Goal: Task Accomplishment & Management: Complete application form

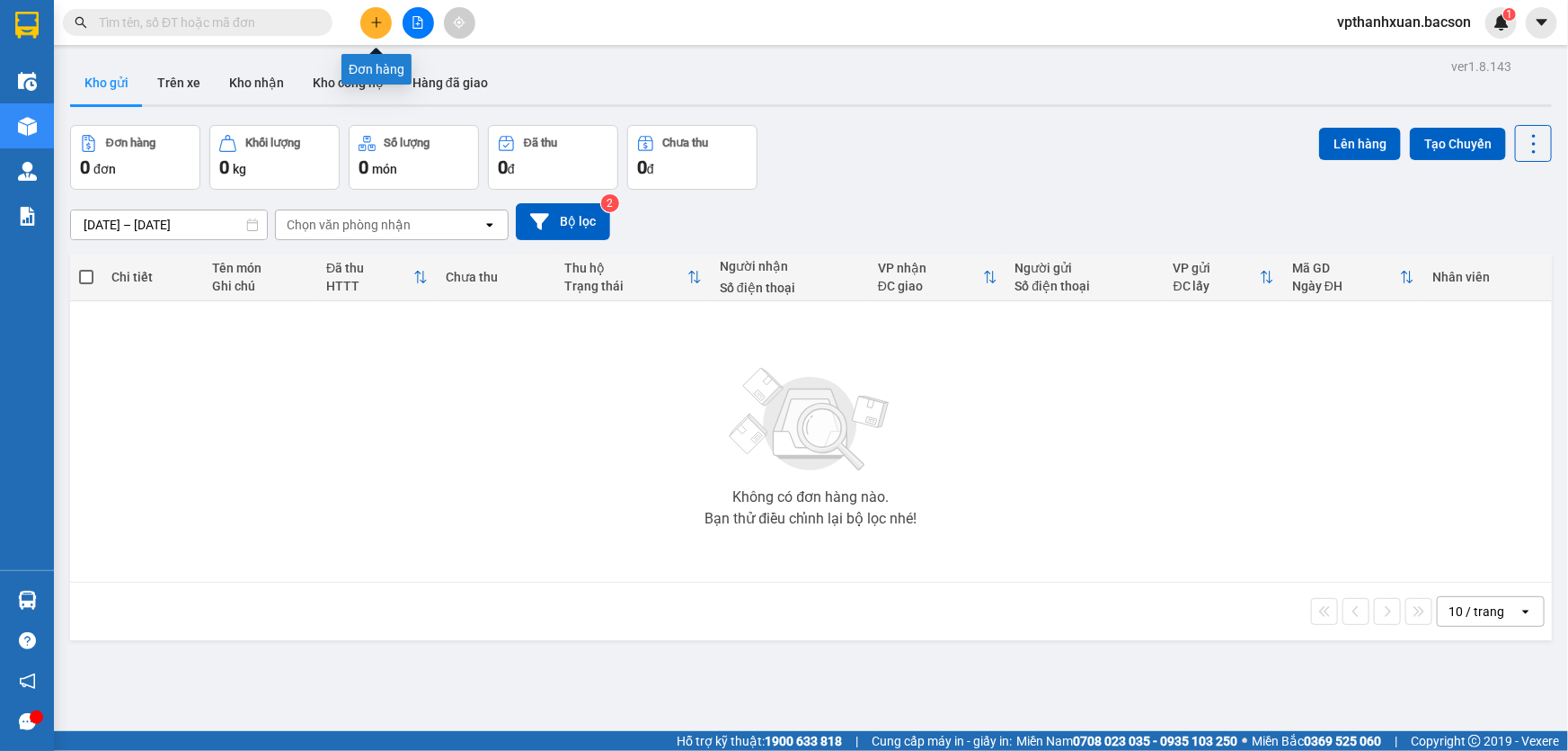
click at [372, 25] on icon "plus" at bounding box center [376, 22] width 13 height 13
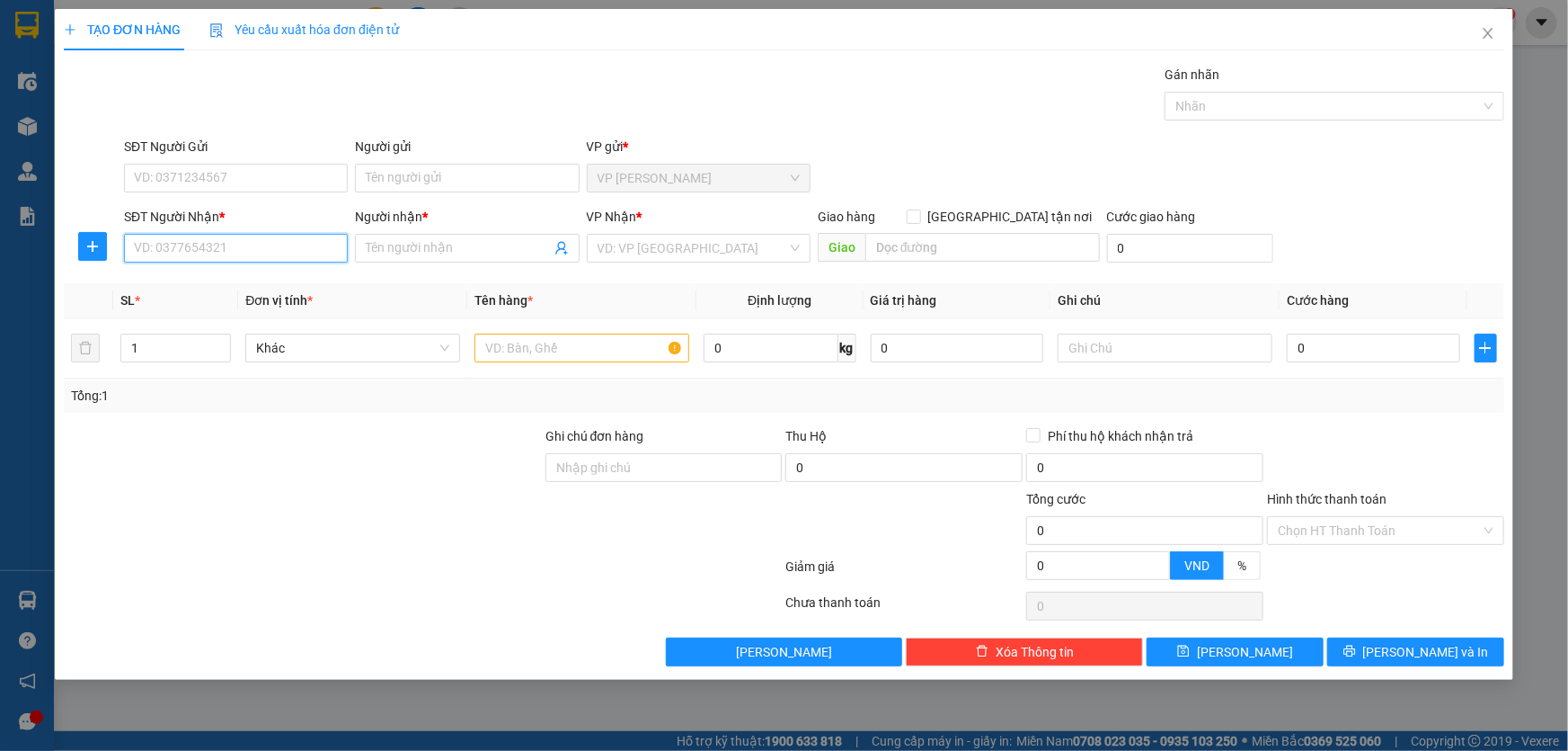
click at [224, 248] on input "SĐT Người Nhận *" at bounding box center [236, 248] width 224 height 29
click at [207, 282] on div "0913511744 - A Doanh" at bounding box center [236, 284] width 202 height 20
type input "0913511744"
type input "A Doanh"
type input "0913511744"
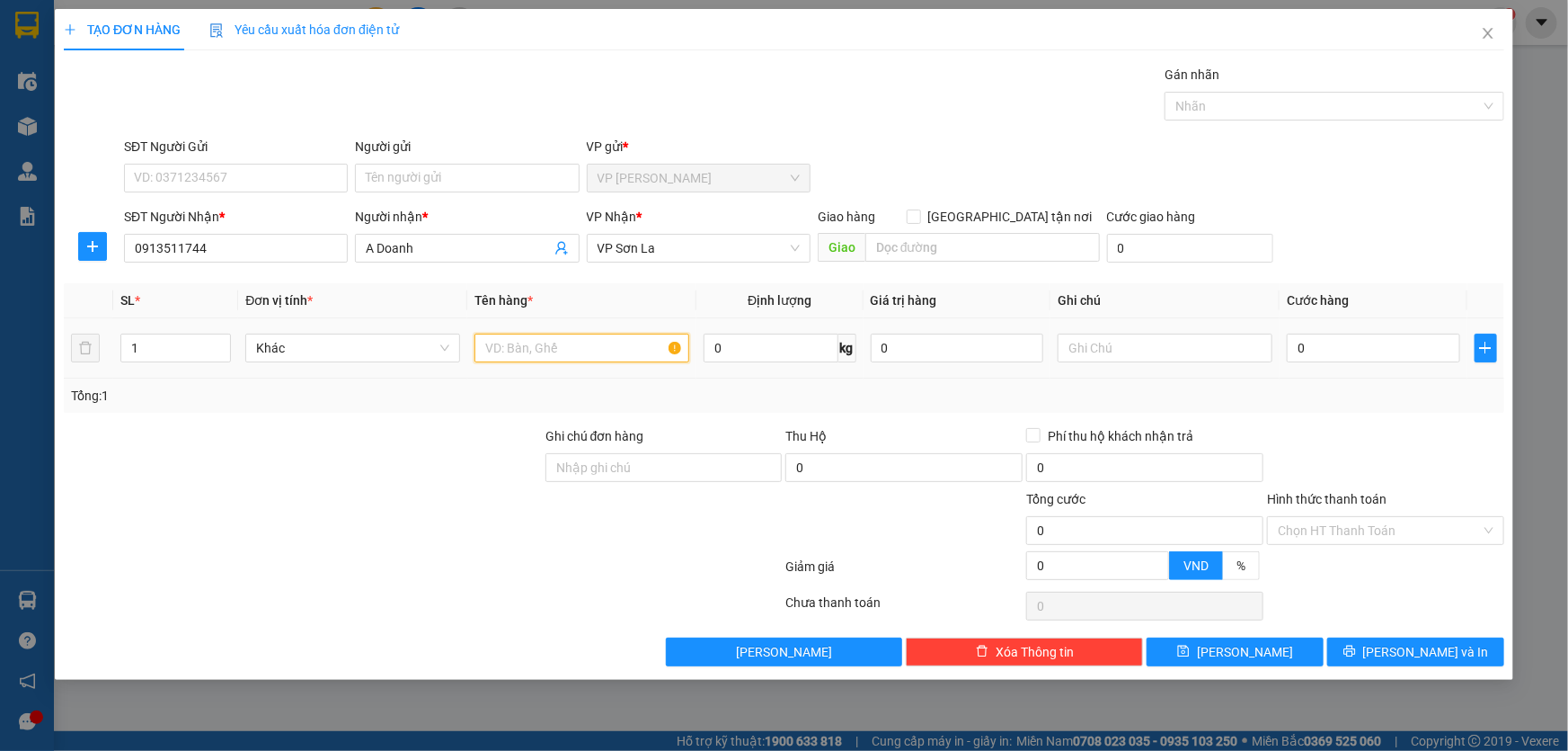
click at [526, 345] on input "text" at bounding box center [582, 347] width 215 height 29
type input "kieenj"
click at [1352, 355] on input "0" at bounding box center [1373, 347] width 173 height 29
type input "5"
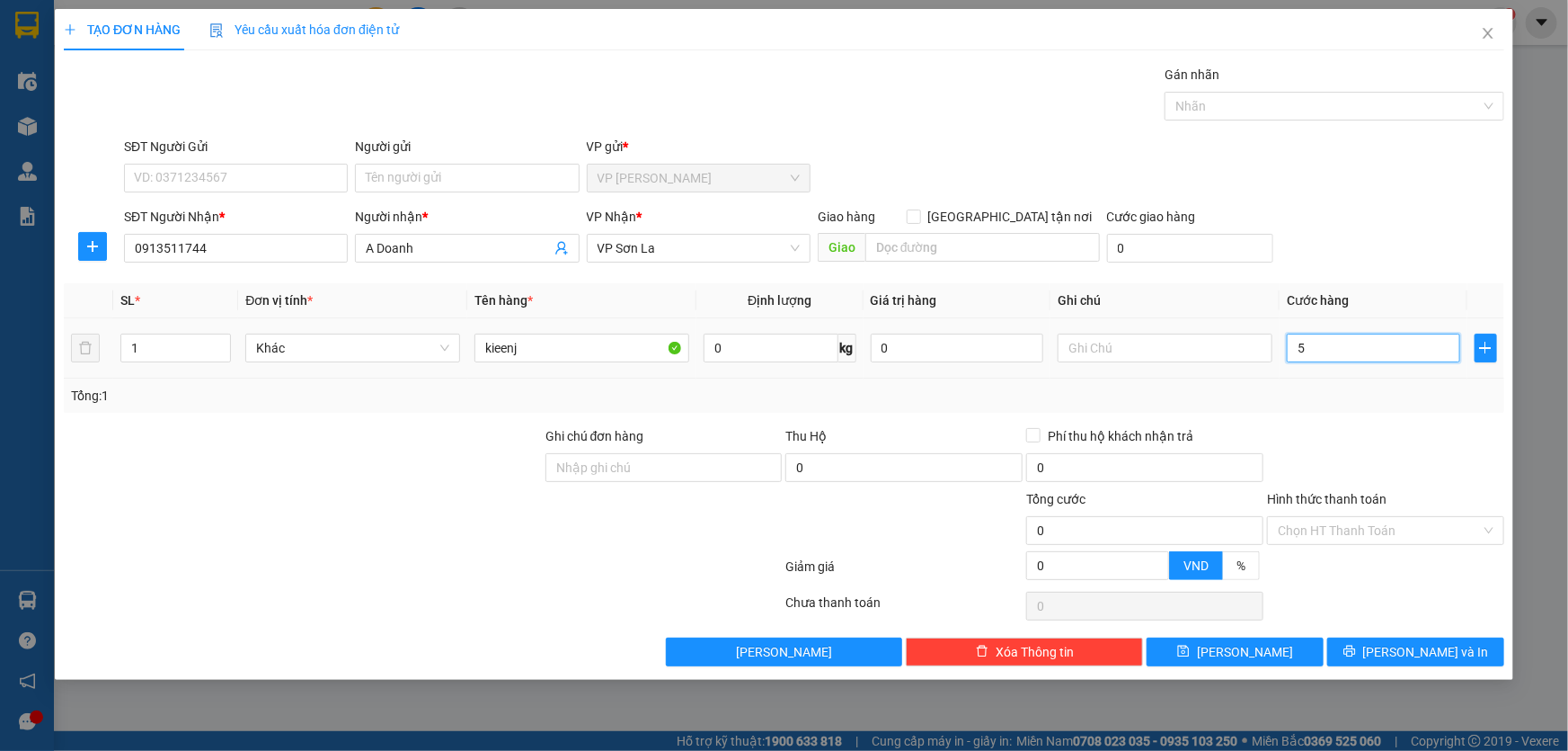
type input "5"
type input "50"
type input "50.000"
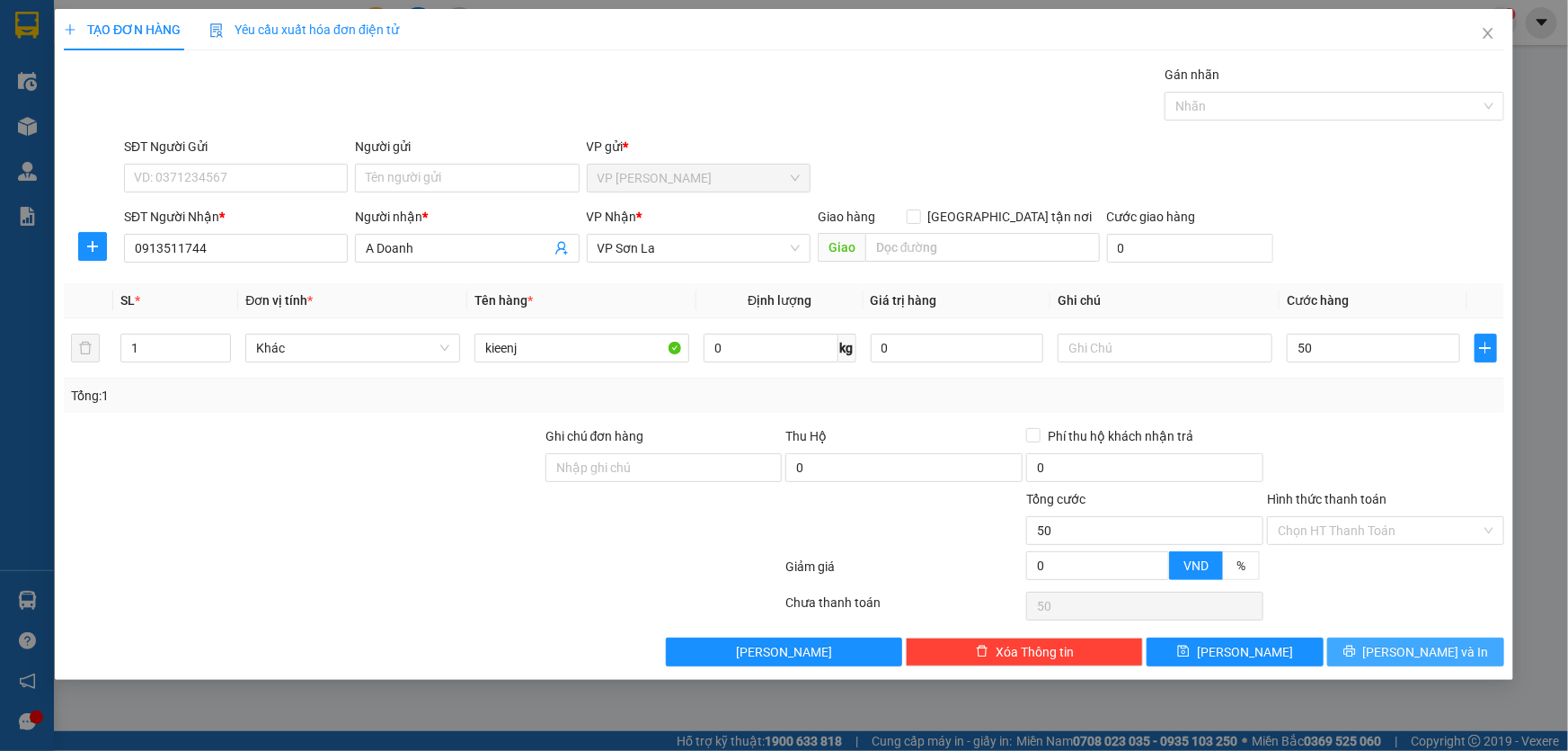
type input "50.000"
click at [1367, 652] on button "[PERSON_NAME] và In" at bounding box center [1416, 652] width 177 height 29
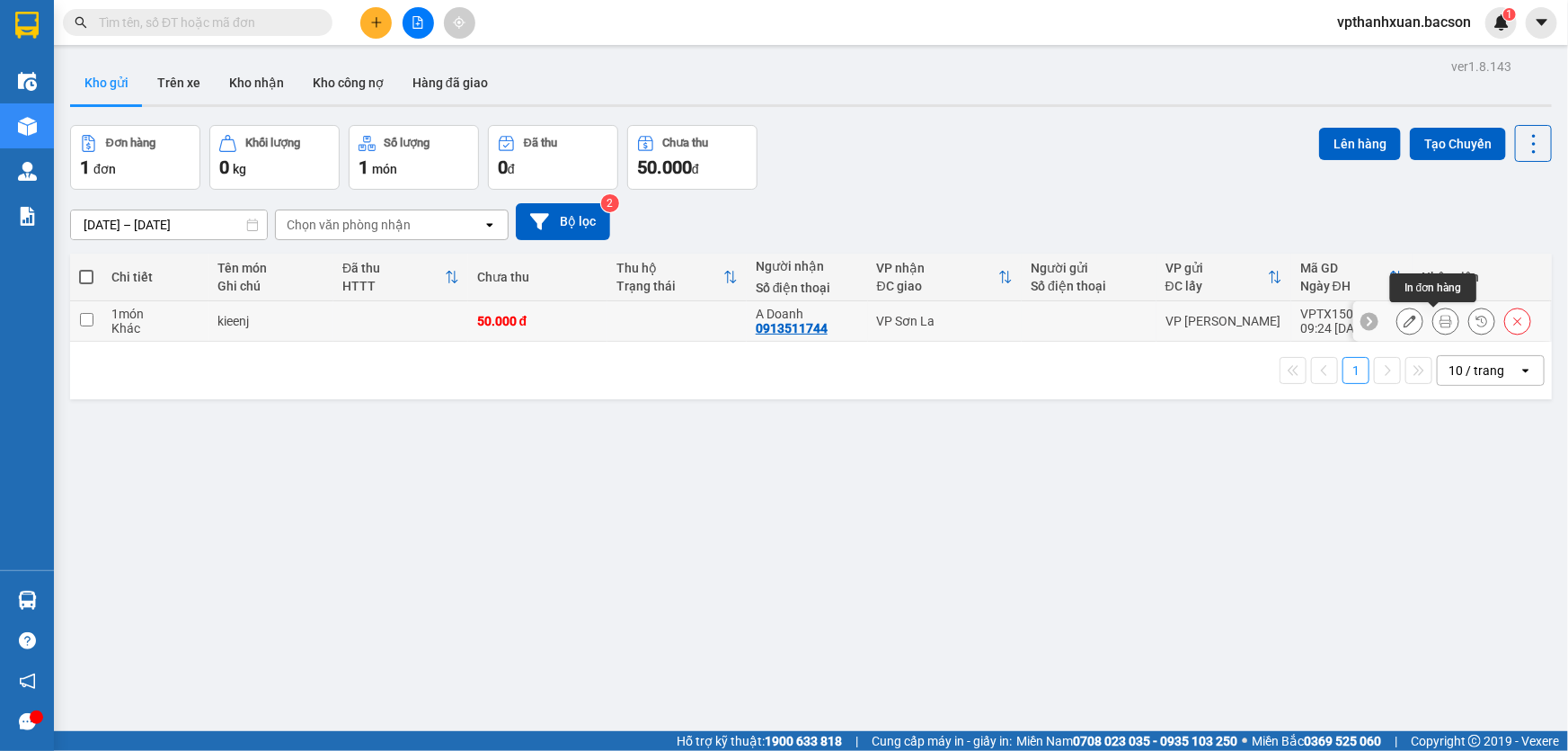
click at [1433, 313] on button at bounding box center [1445, 321] width 25 height 32
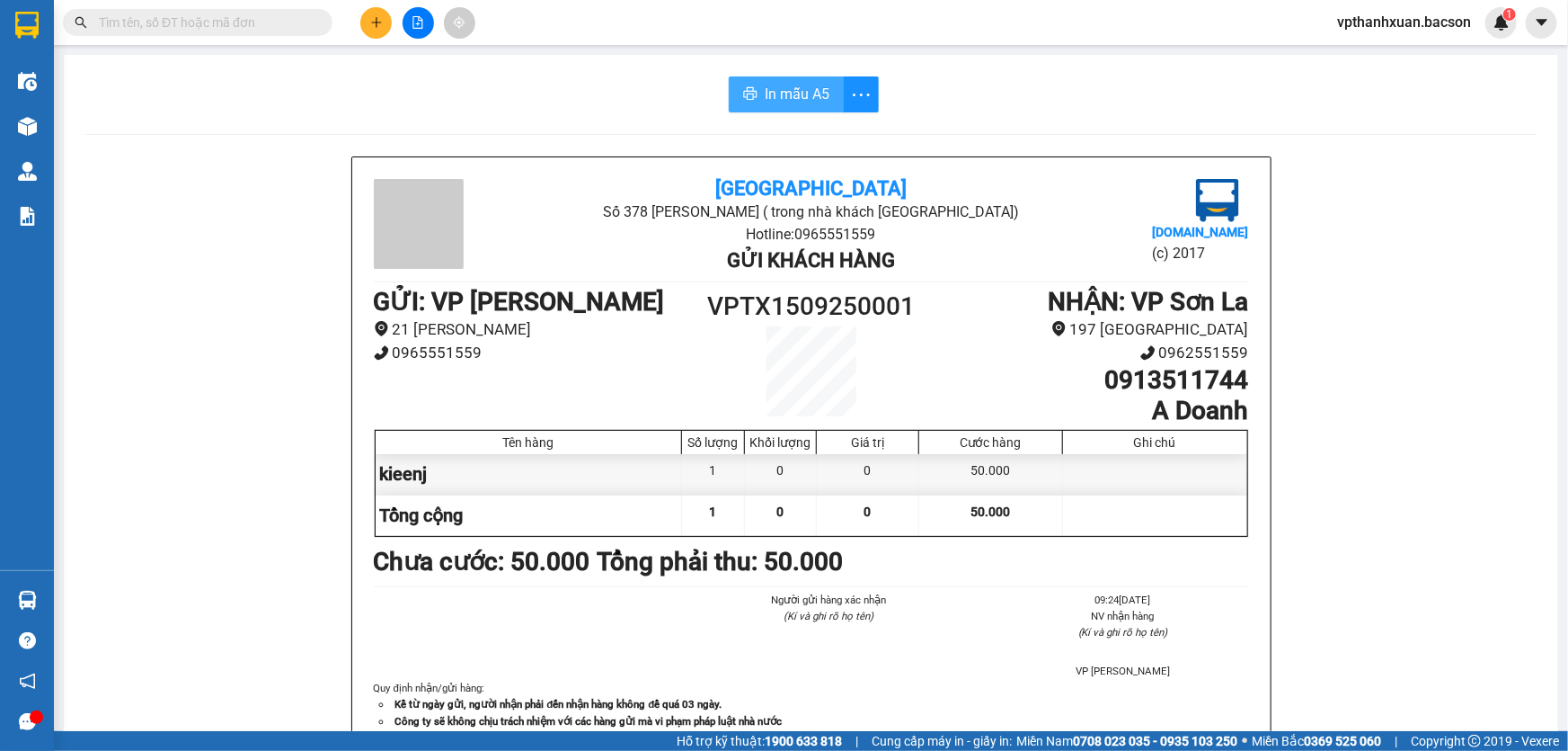
click at [780, 92] on span "In mẫu A5" at bounding box center [796, 94] width 65 height 23
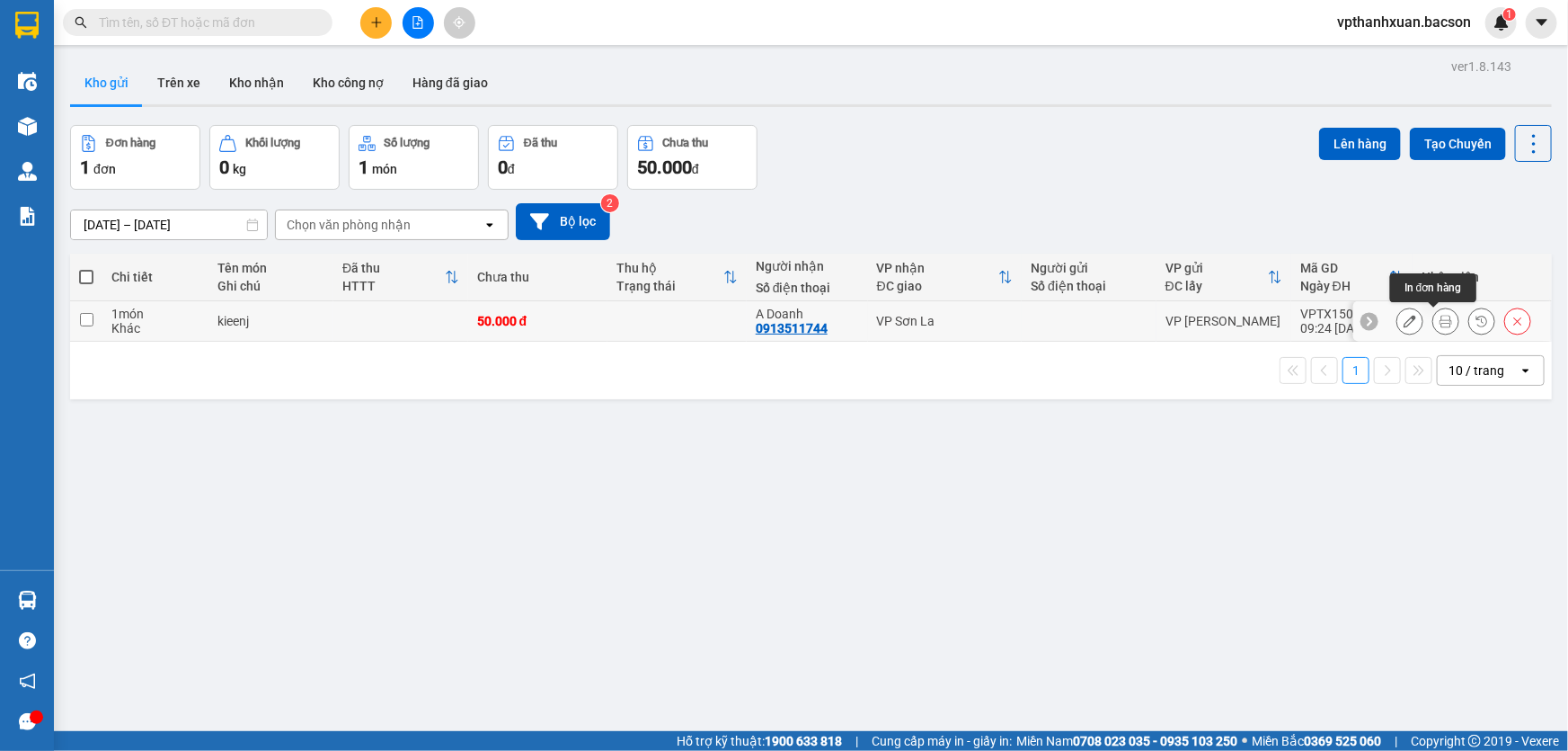
click at [1433, 312] on button at bounding box center [1445, 321] width 25 height 32
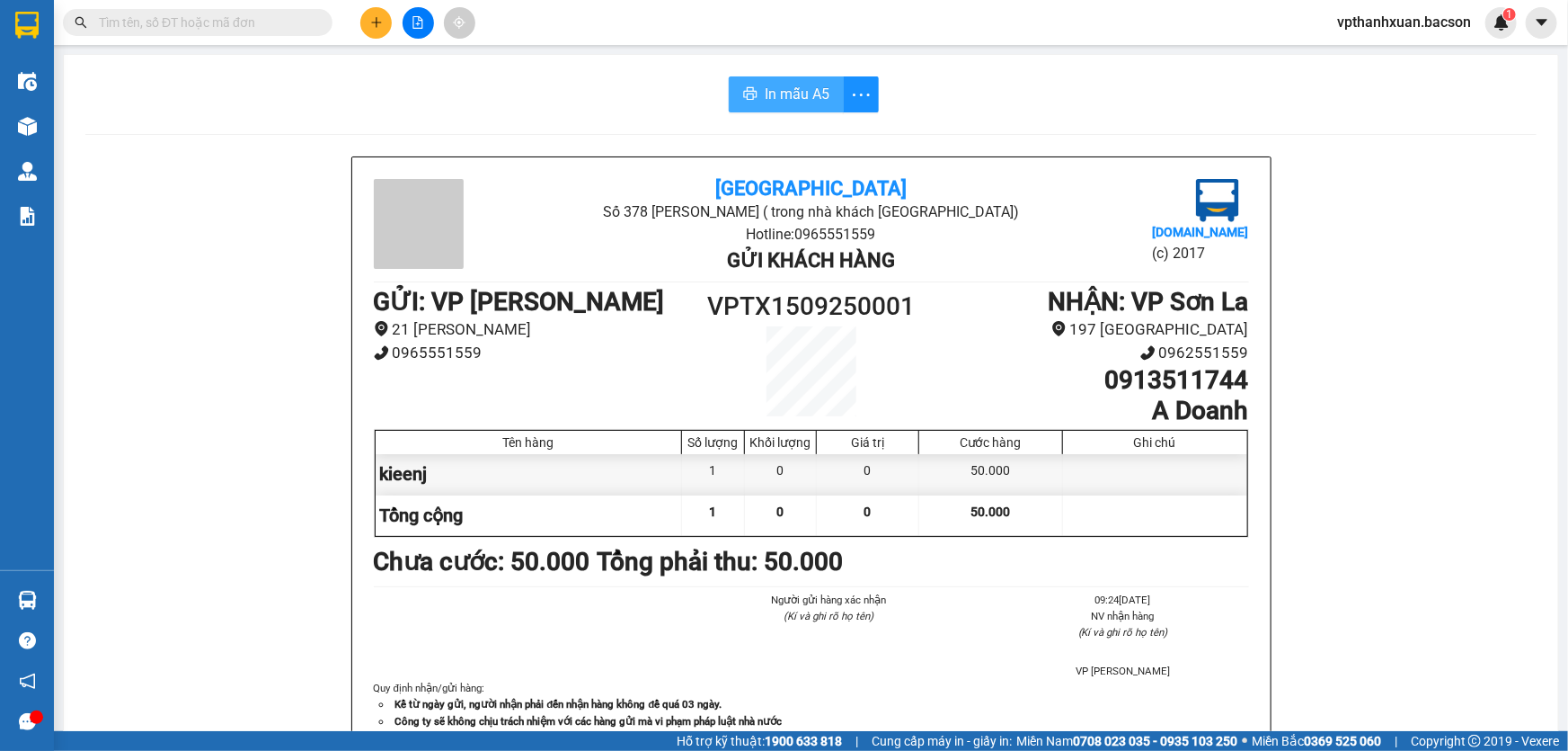
click at [783, 96] on span "In mẫu A5" at bounding box center [796, 94] width 65 height 23
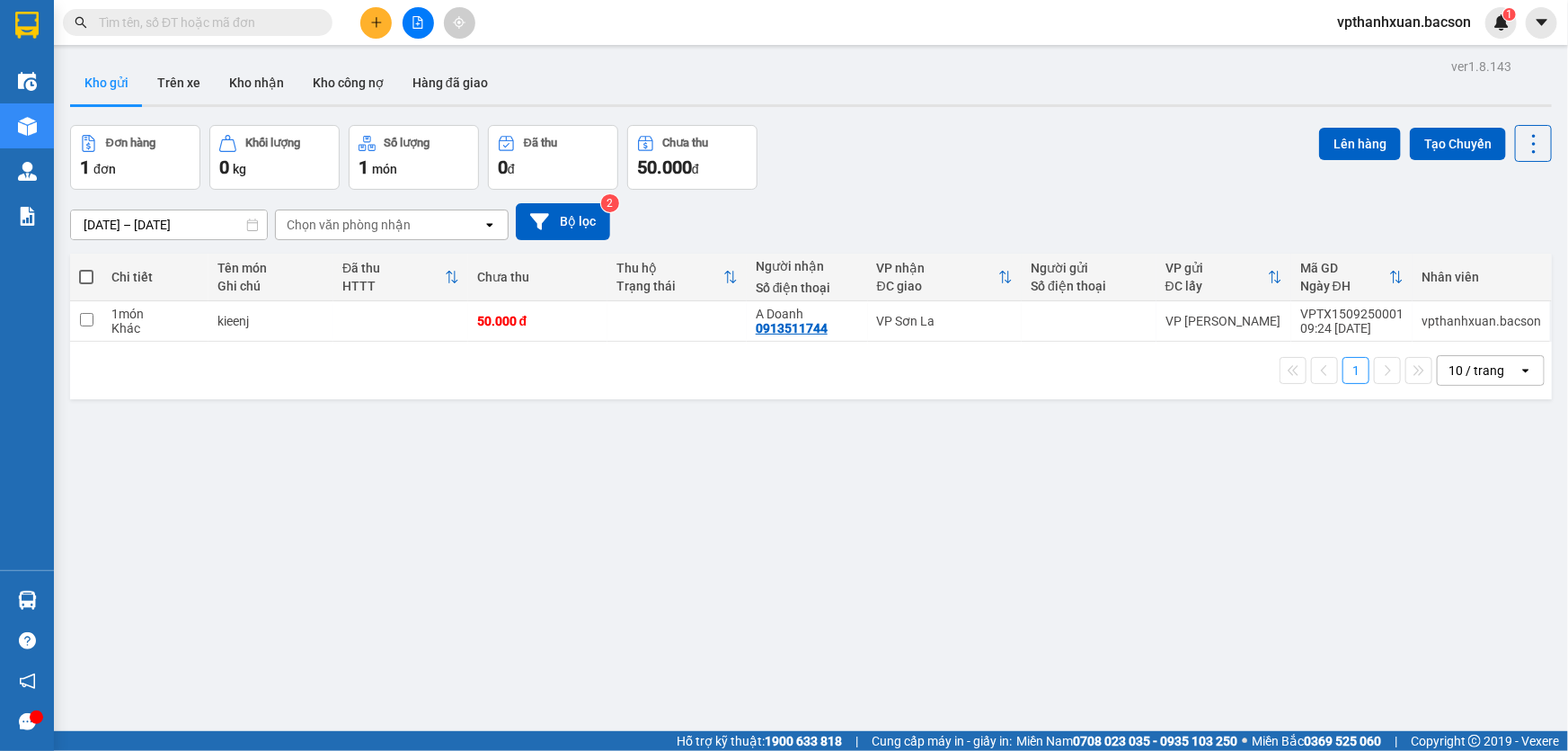
click at [259, 21] on input "text" at bounding box center [204, 23] width 212 height 20
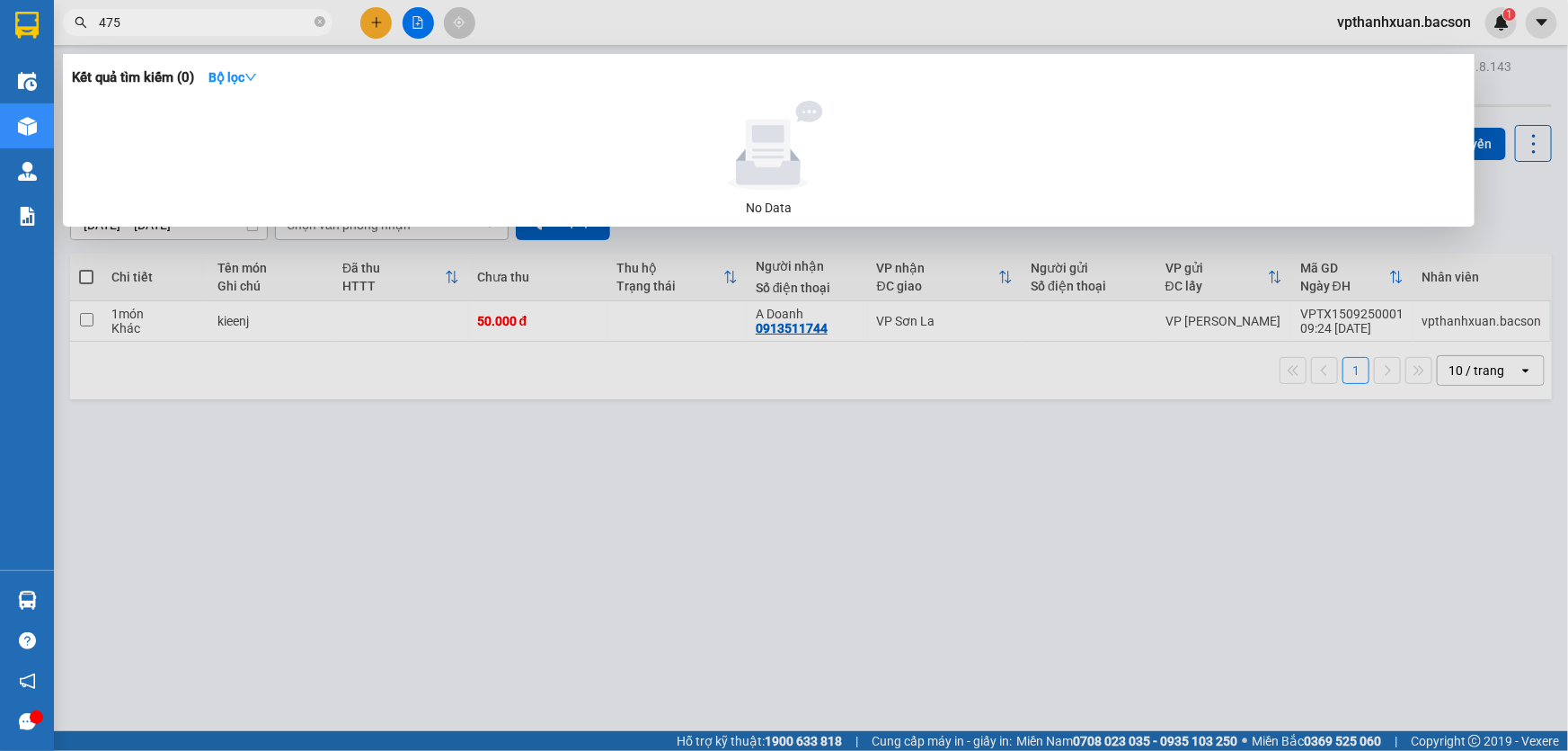
type input "4750"
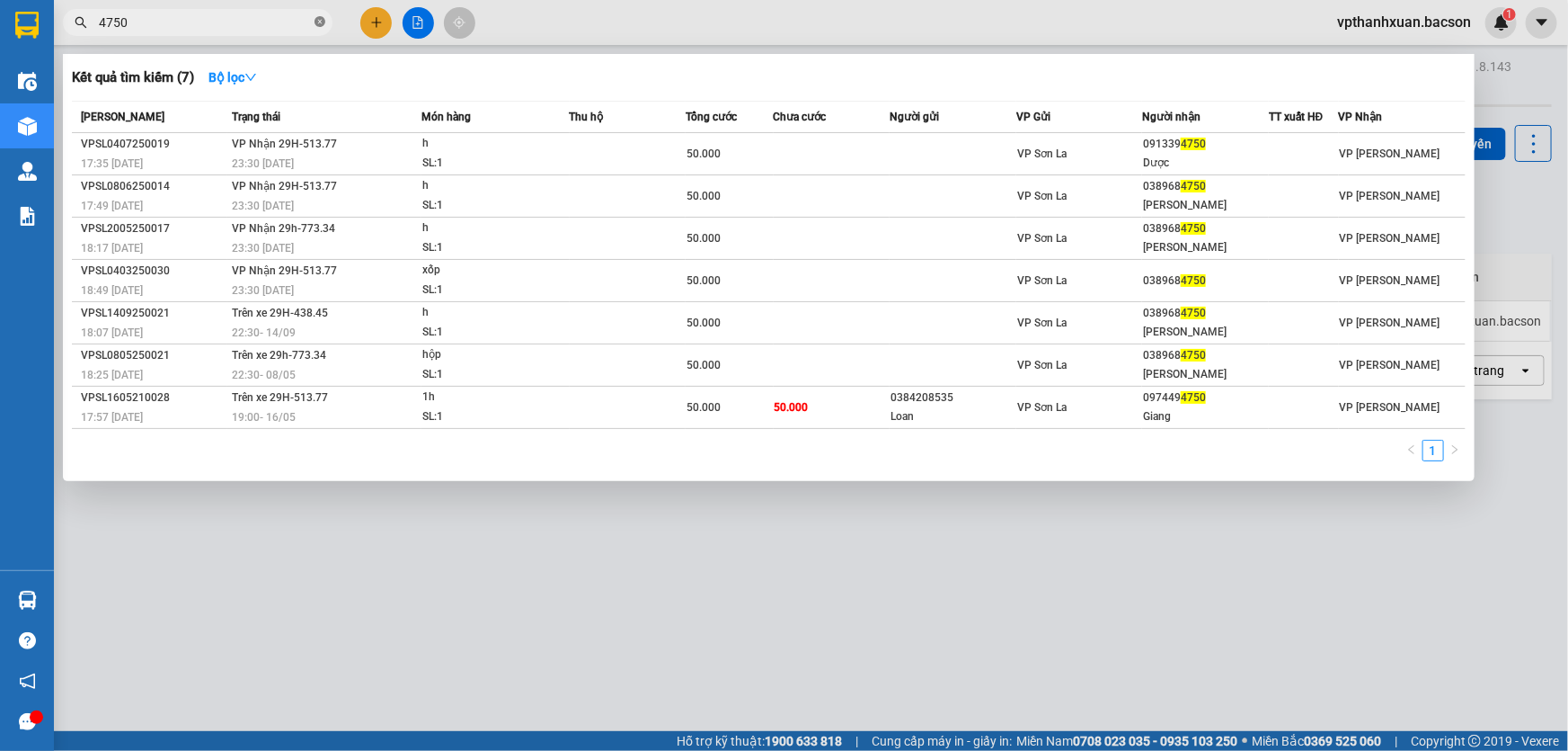
click at [322, 23] on icon "close-circle" at bounding box center [319, 21] width 11 height 11
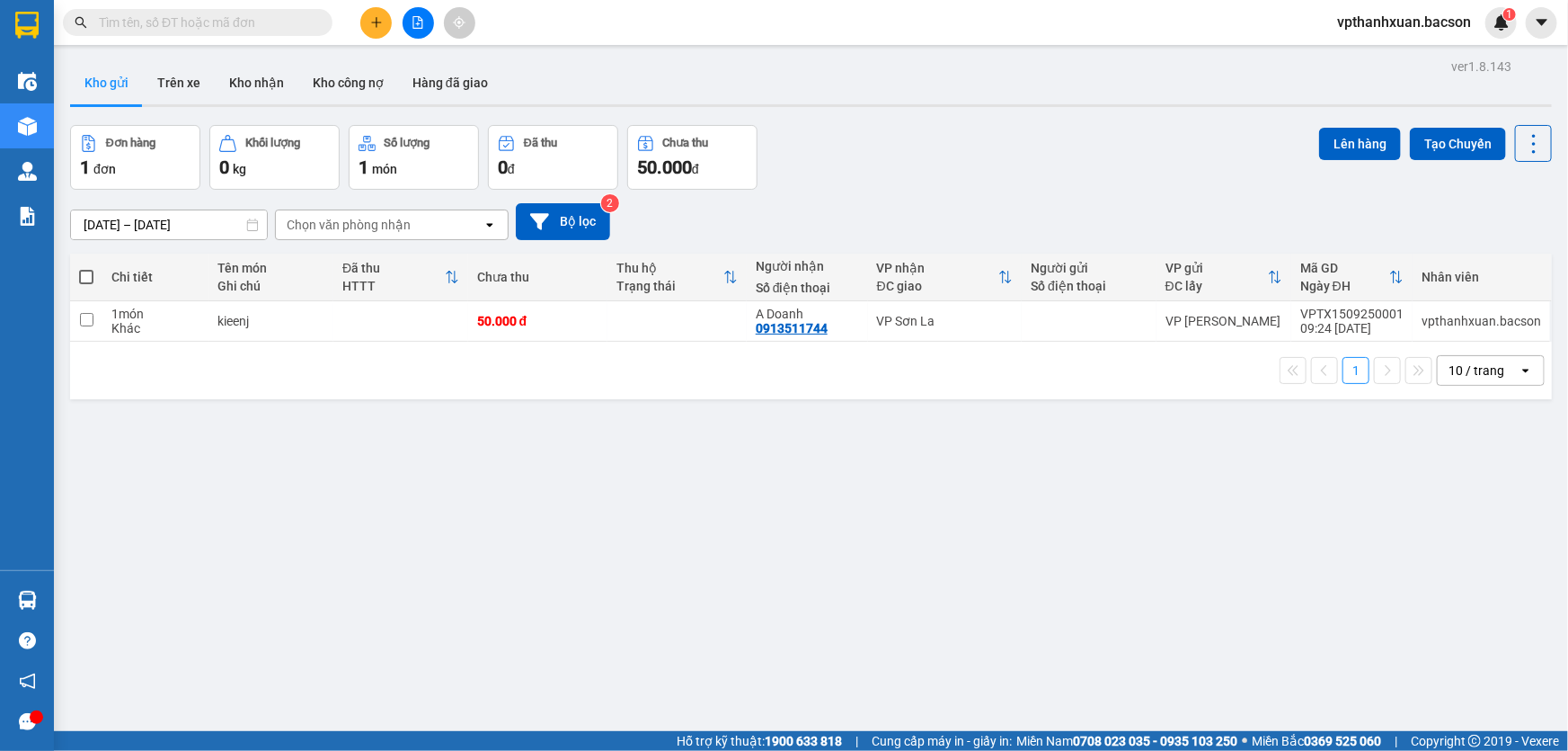
click at [189, 25] on input "text" at bounding box center [204, 23] width 212 height 20
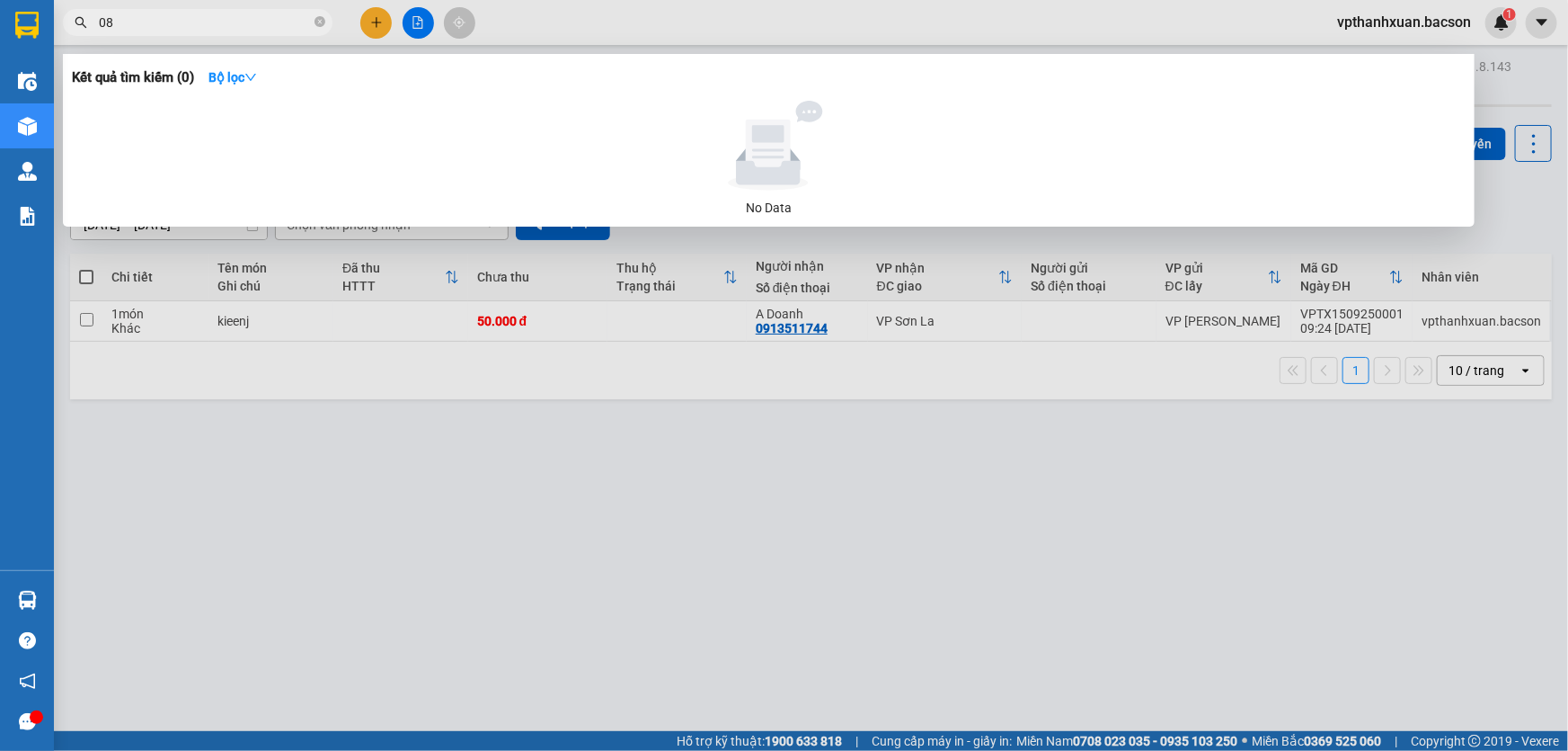
type input "0"
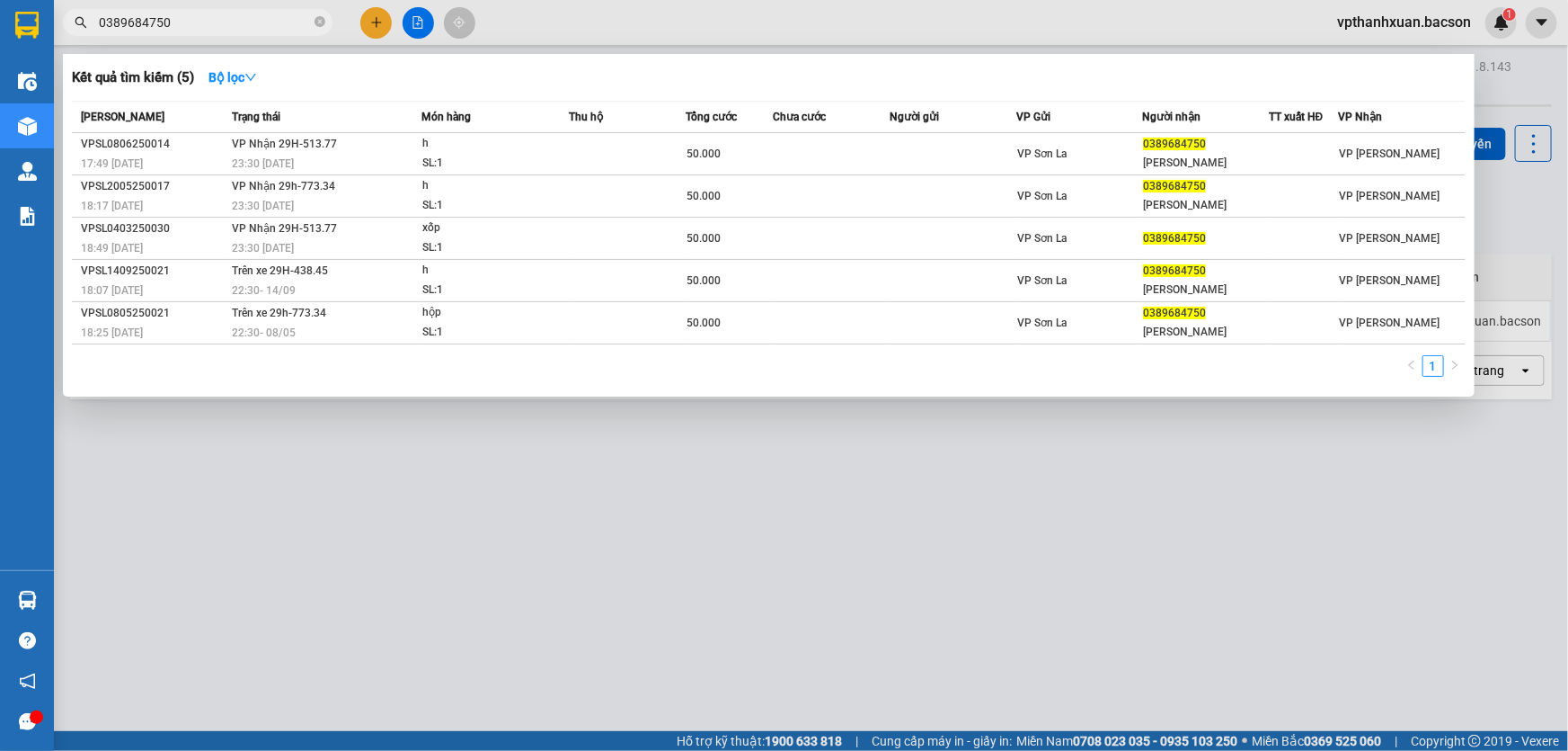
type input "0389684750"
click at [415, 26] on div at bounding box center [784, 375] width 1568 height 751
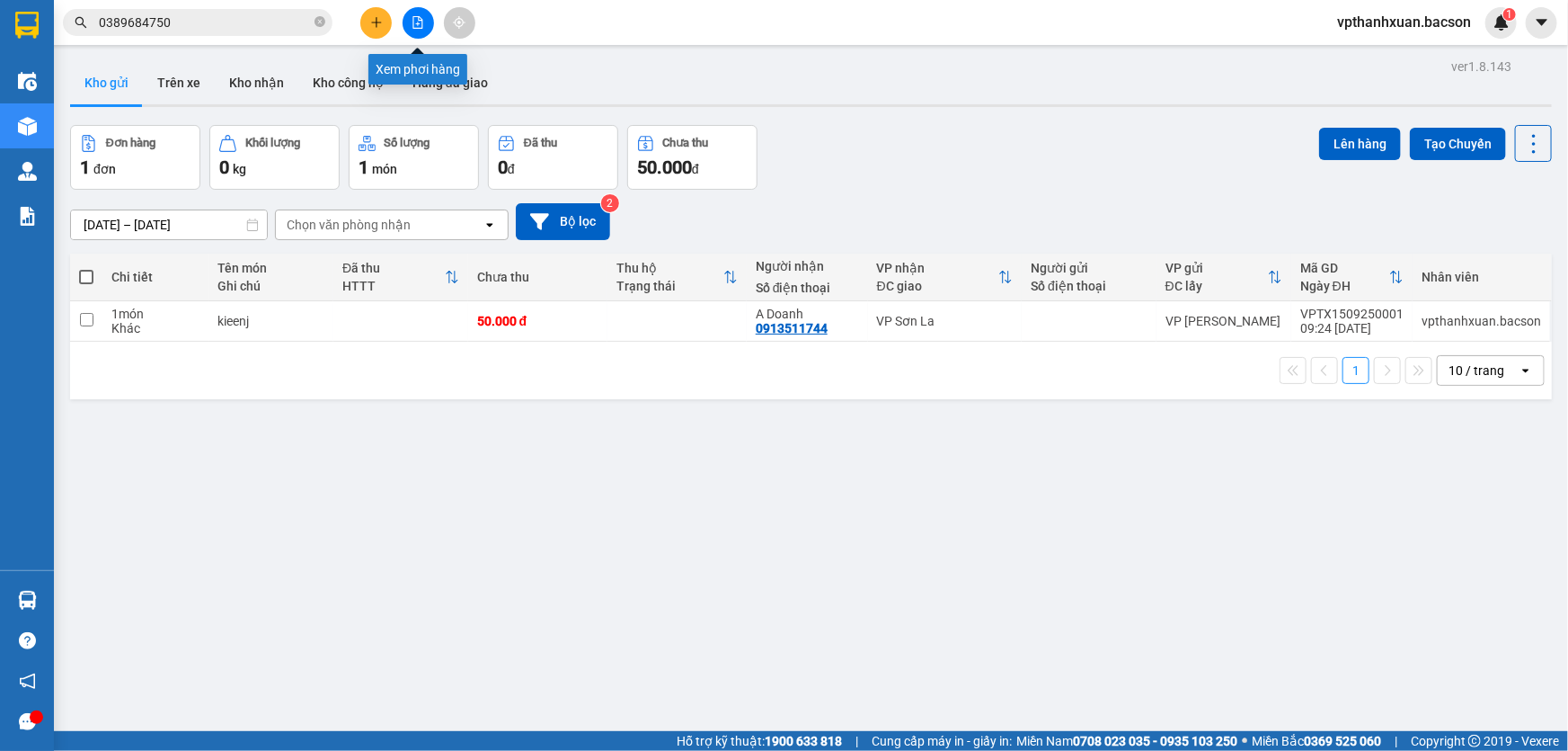
click at [420, 22] on icon "file-add" at bounding box center [418, 22] width 13 height 13
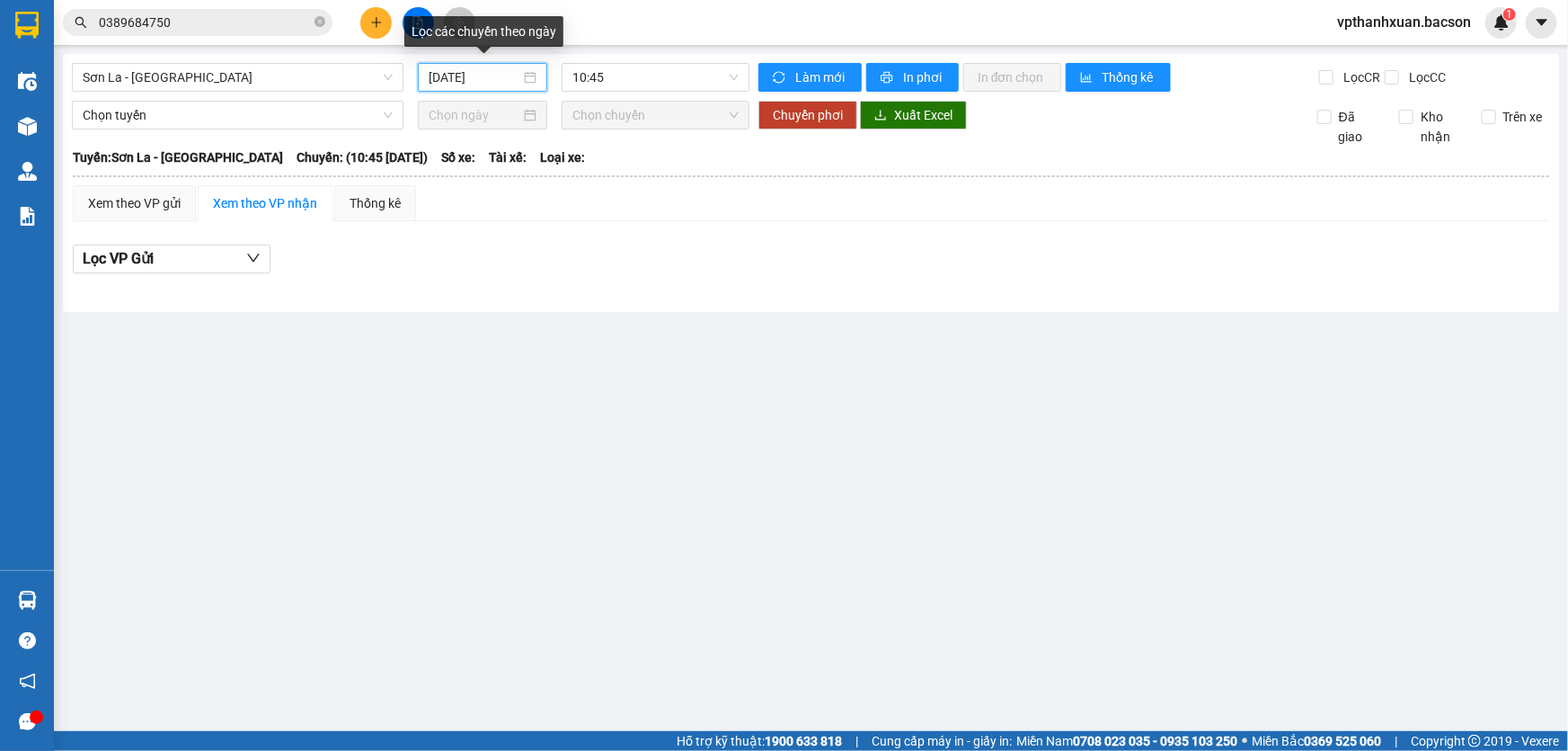
click at [486, 81] on input "15/09/2025" at bounding box center [474, 78] width 91 height 20
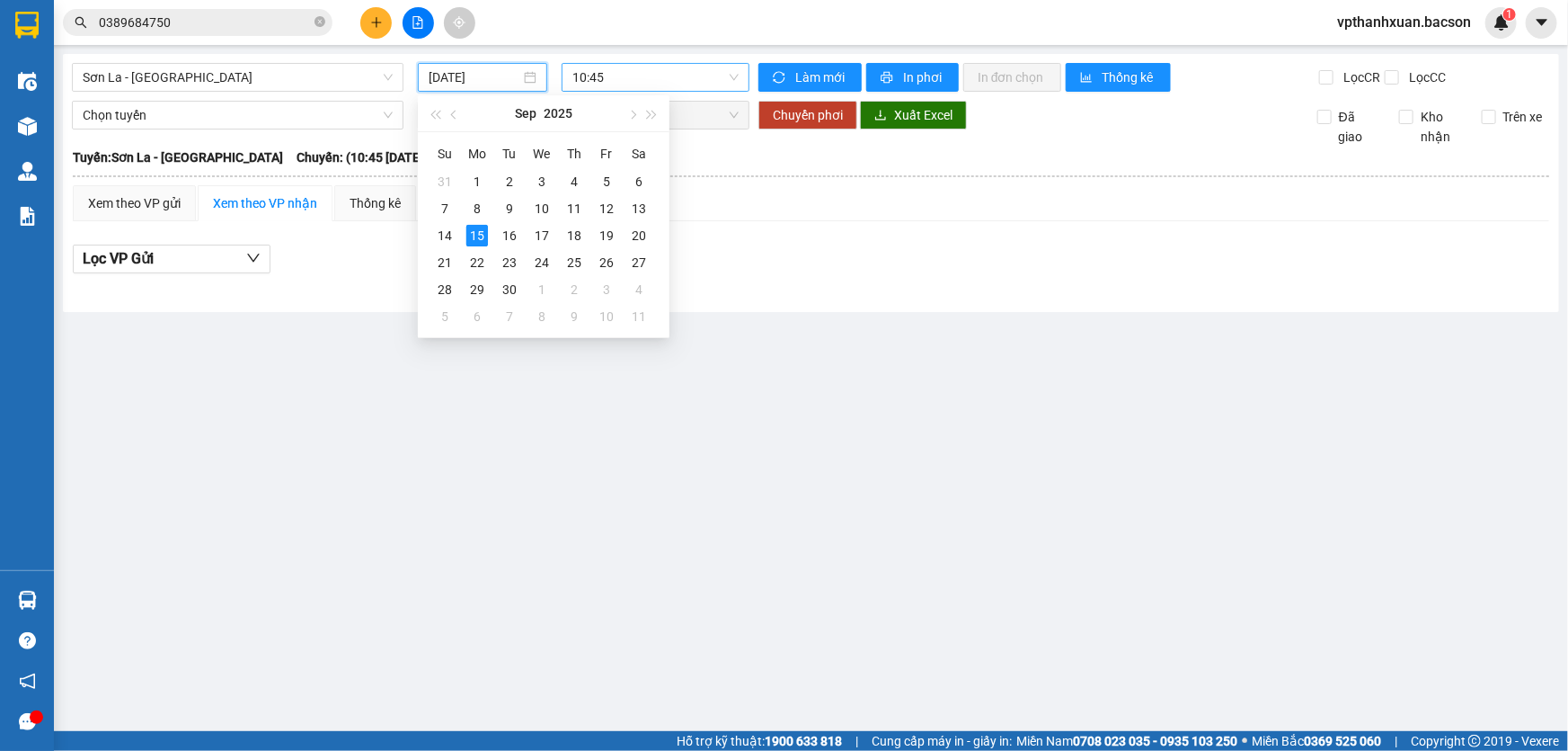
click at [625, 72] on span "10:45" at bounding box center [655, 77] width 166 height 27
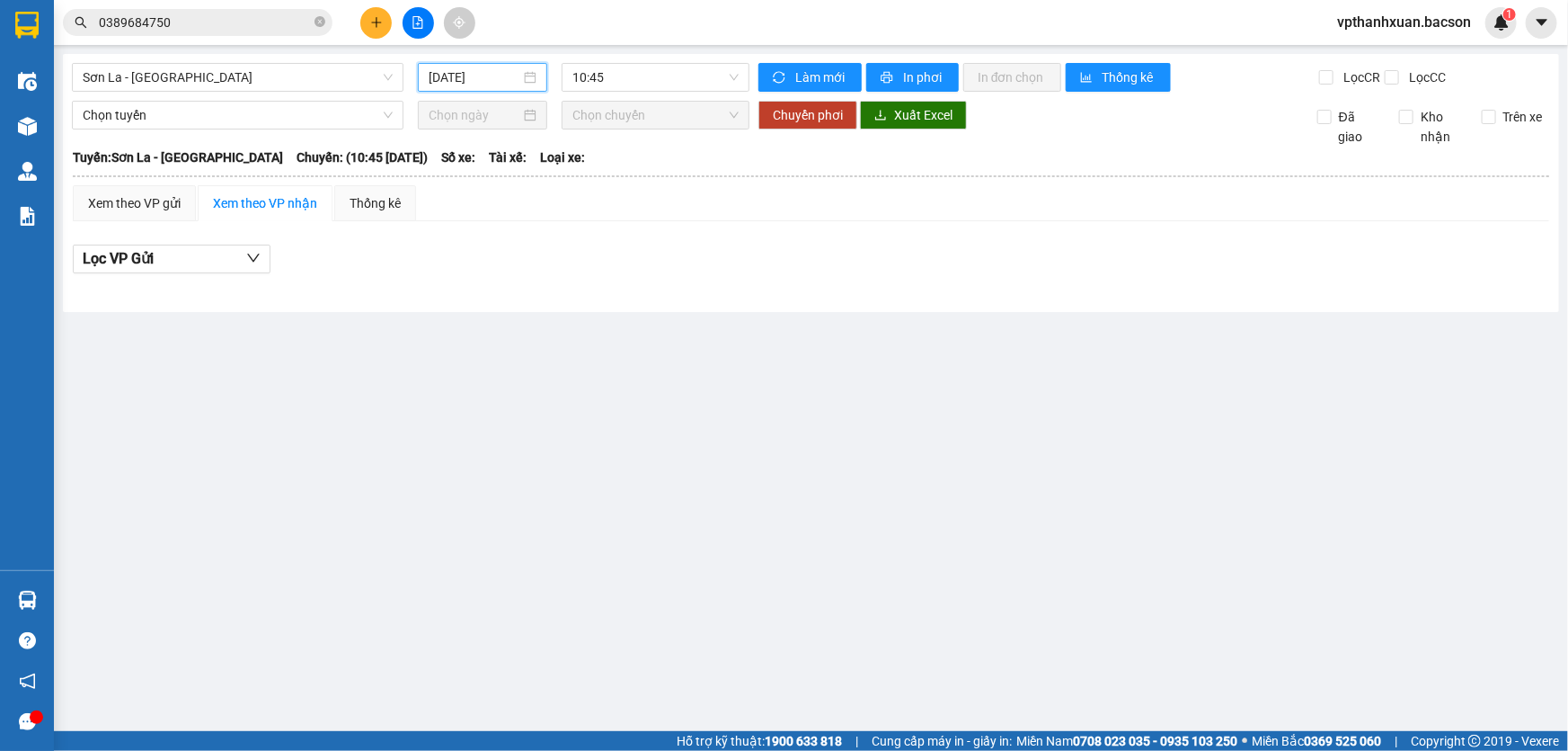
click at [481, 81] on input "15/09/2025" at bounding box center [474, 78] width 91 height 20
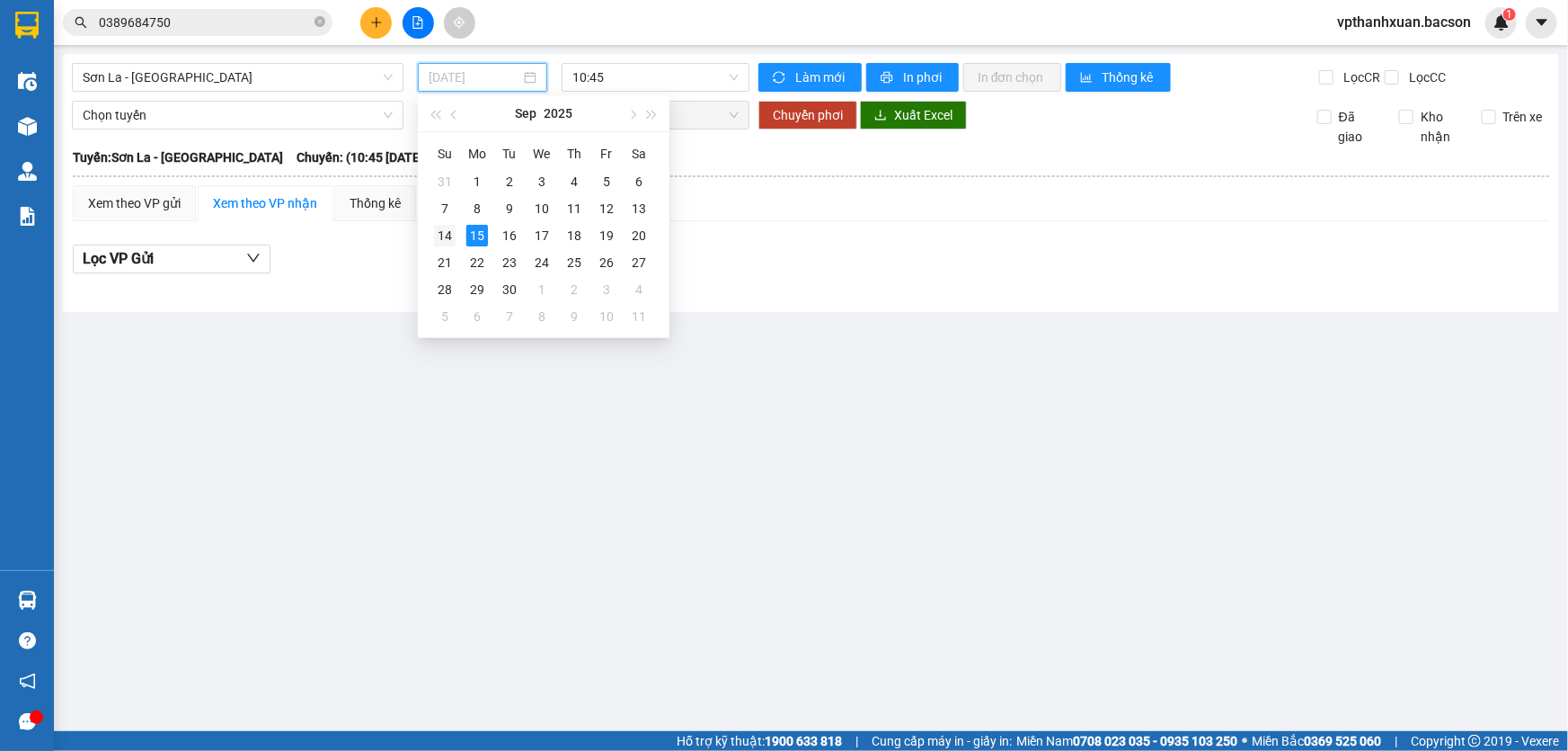
click at [446, 232] on div "14" at bounding box center [444, 236] width 22 height 22
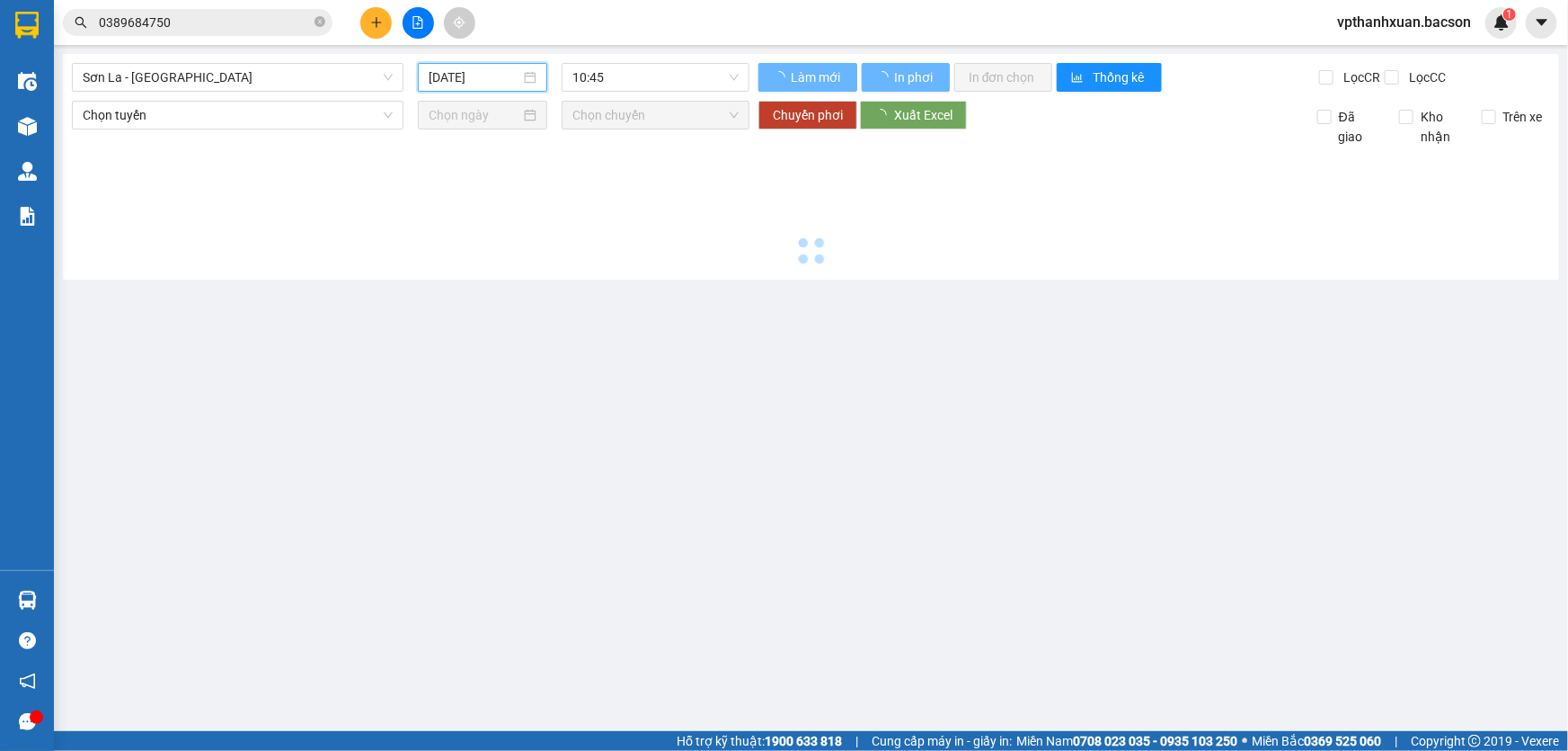
type input "14/09/2025"
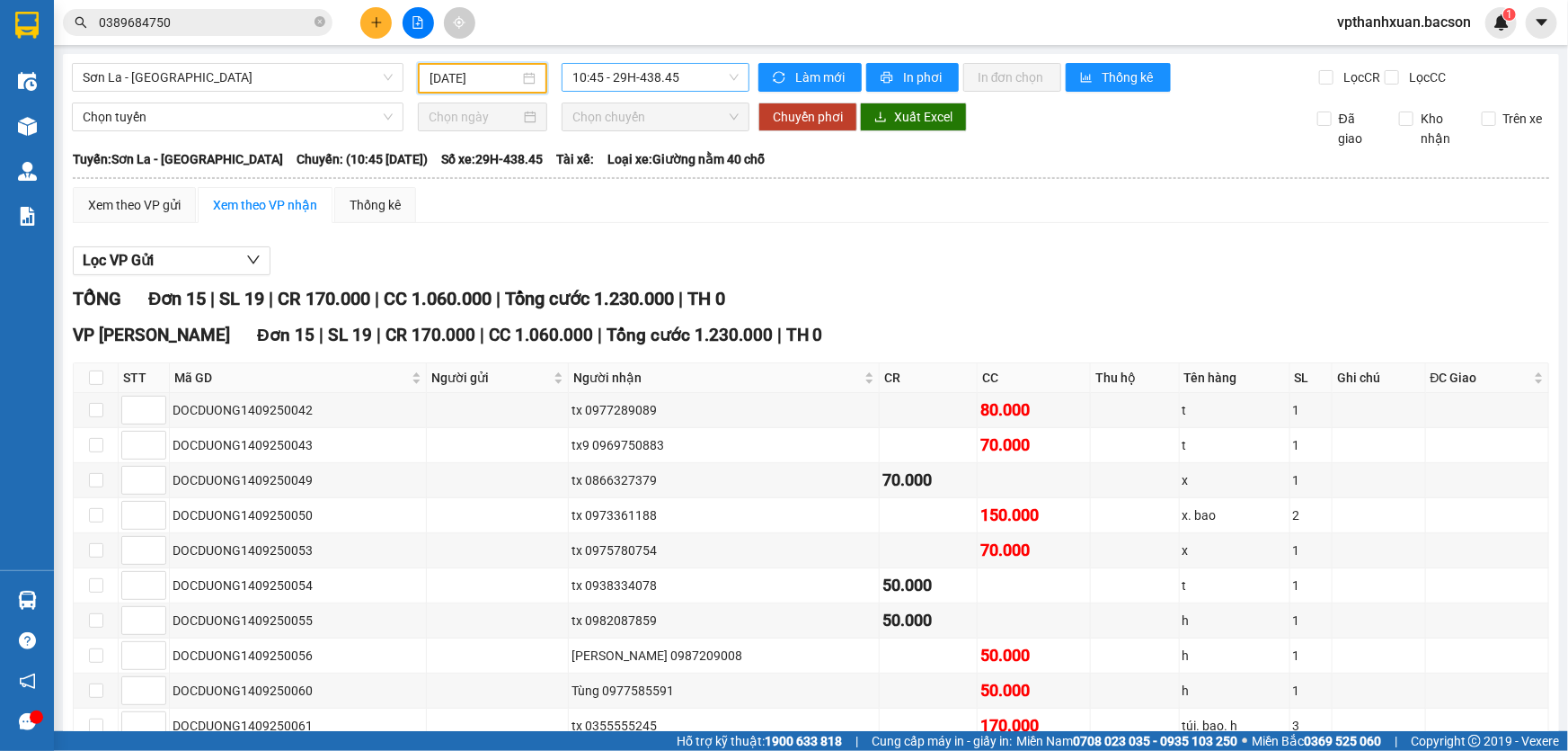
click at [685, 82] on span "10:45 - 29H-438.45" at bounding box center [655, 77] width 166 height 27
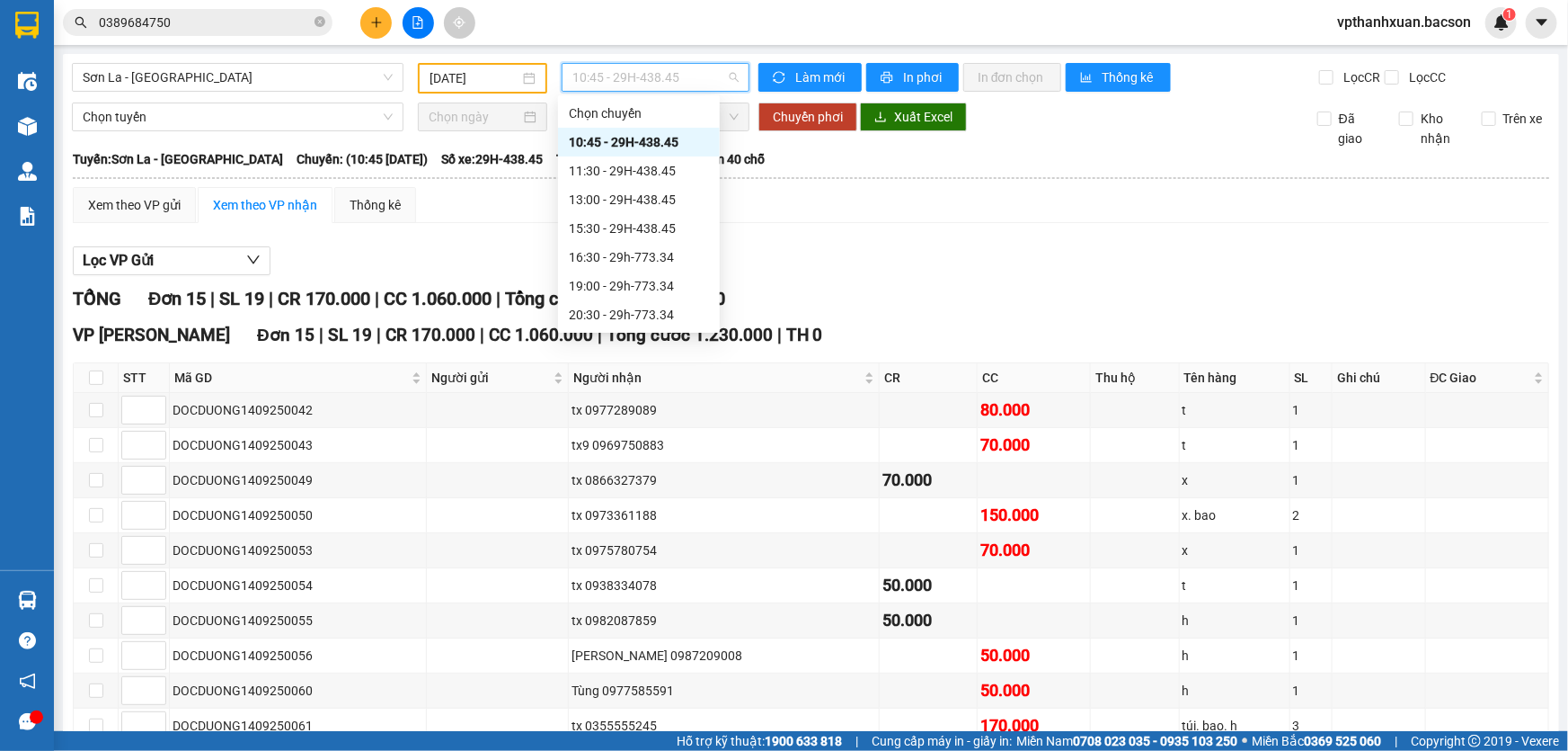
scroll to position [86, 0]
click at [677, 320] on div "22:30 - 29H-438.45" at bounding box center [638, 315] width 140 height 20
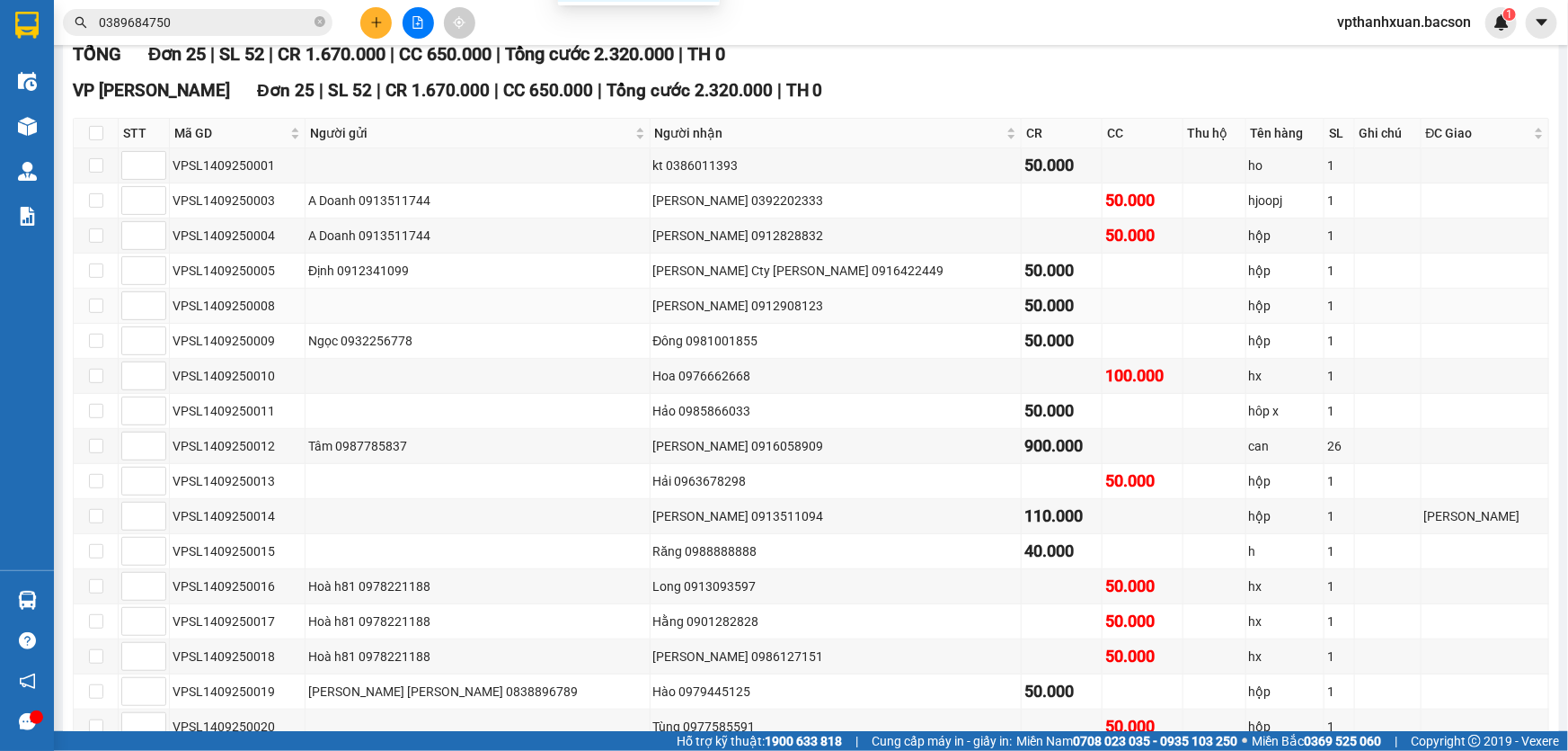
scroll to position [408, 0]
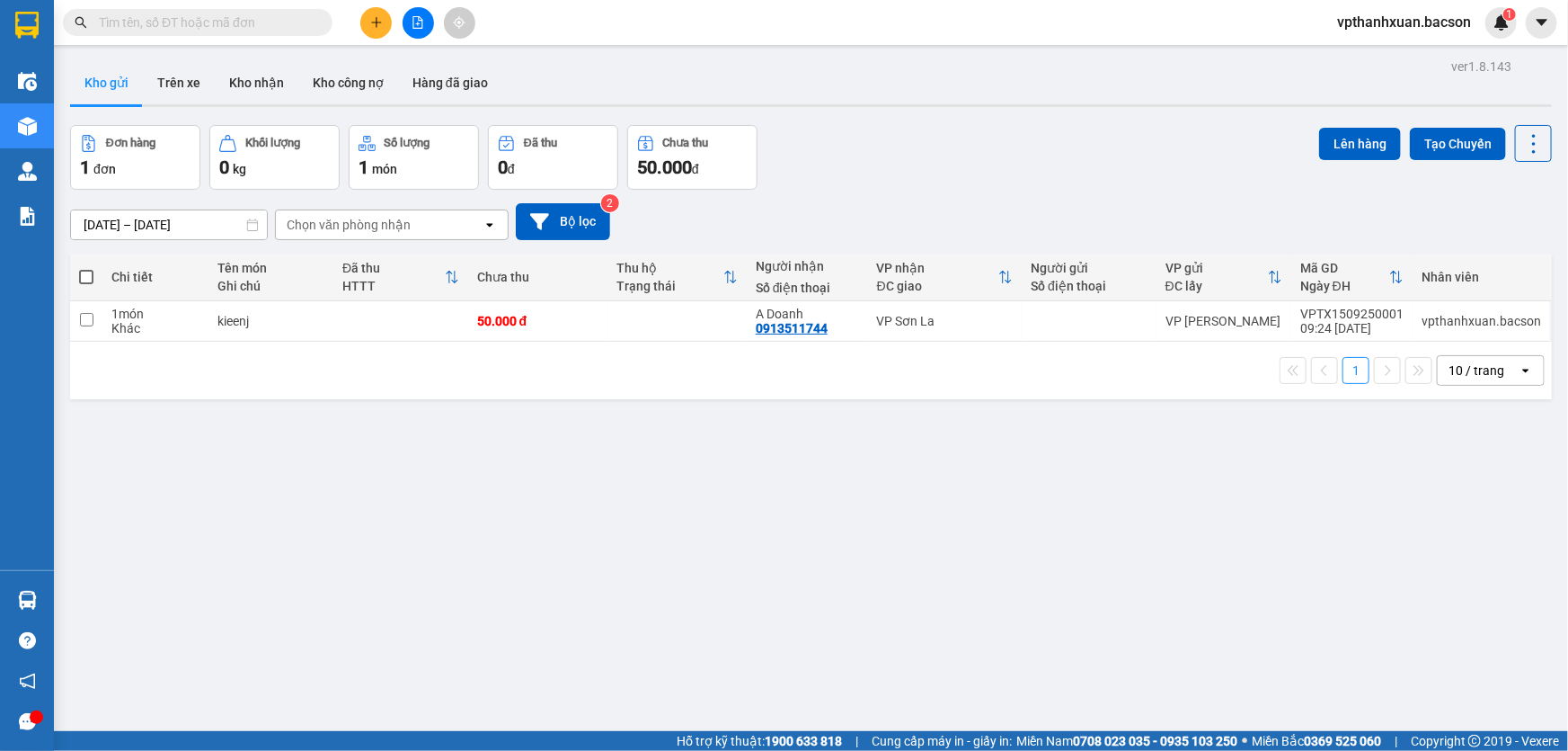
click at [376, 21] on icon "plus" at bounding box center [376, 22] width 1 height 10
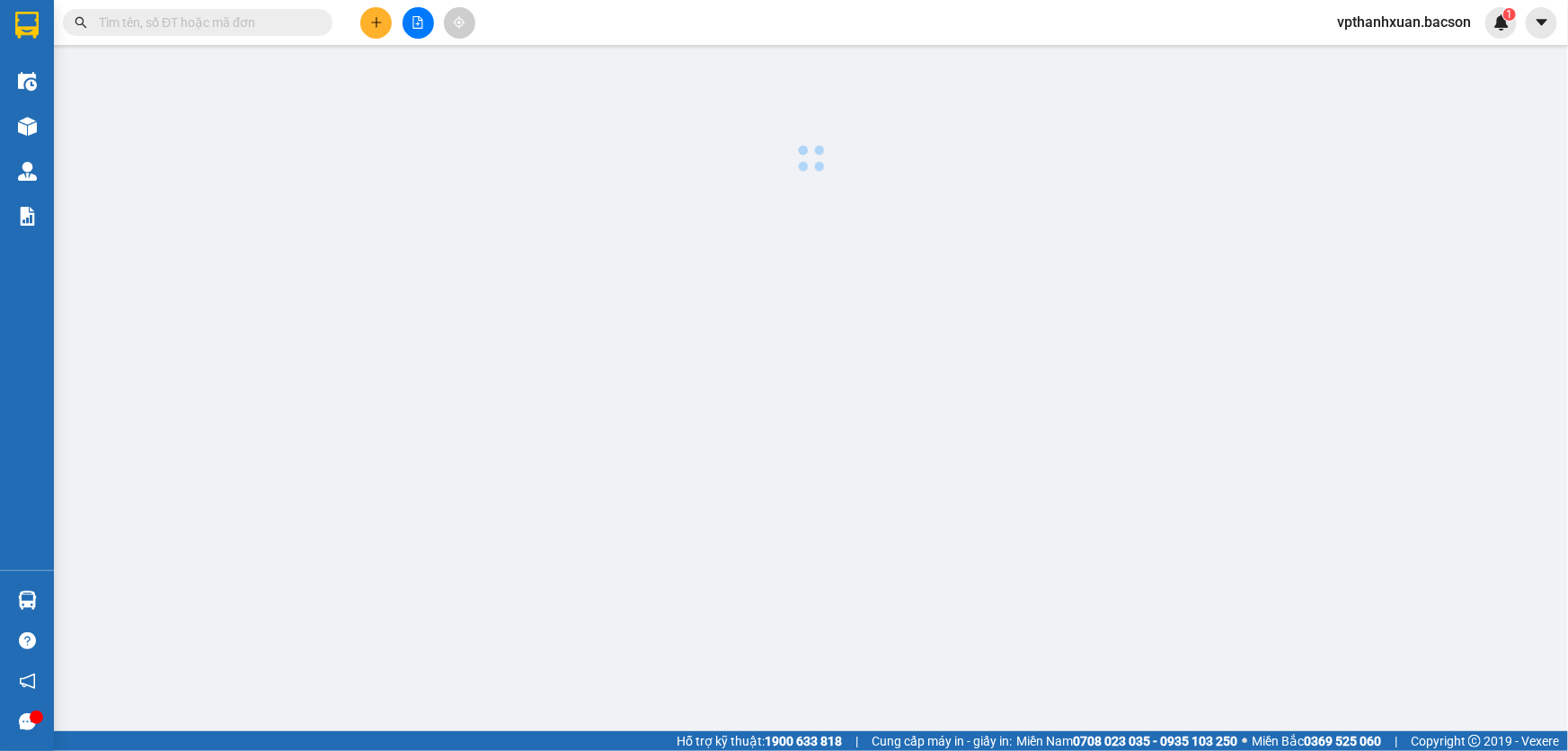
click at [376, 21] on body "Kết quả tìm kiếm ( 0 ) Bộ lọc No Data vpthanhxuan.bacson 1 Điều hành xe Kho hàn…" at bounding box center [784, 375] width 1568 height 751
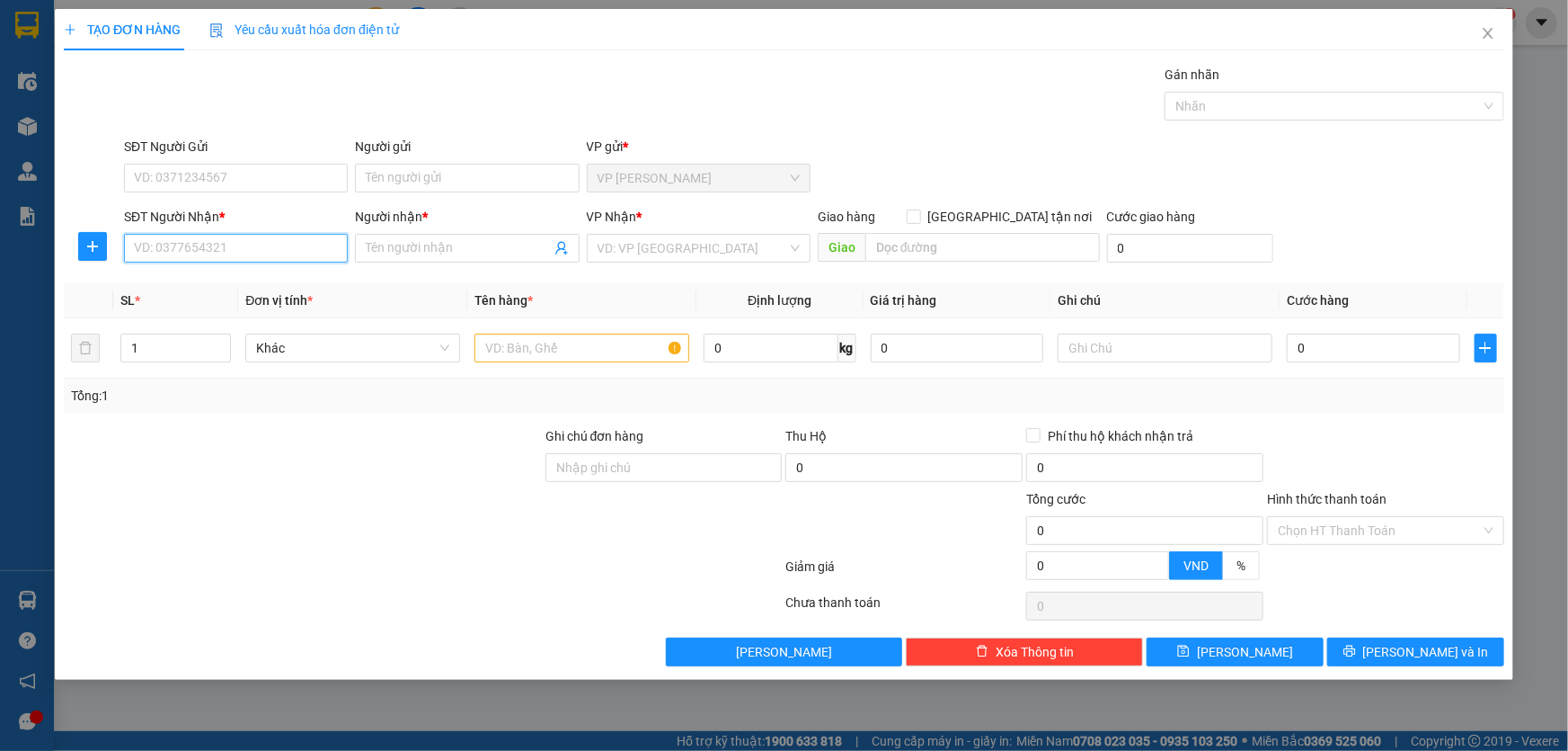
click at [270, 246] on input "SĐT Người Nhận *" at bounding box center [236, 248] width 224 height 29
click at [165, 283] on div "0396706291 - thanh" at bounding box center [236, 284] width 202 height 20
type input "0396706291"
type input "thanh"
type input "0396706291"
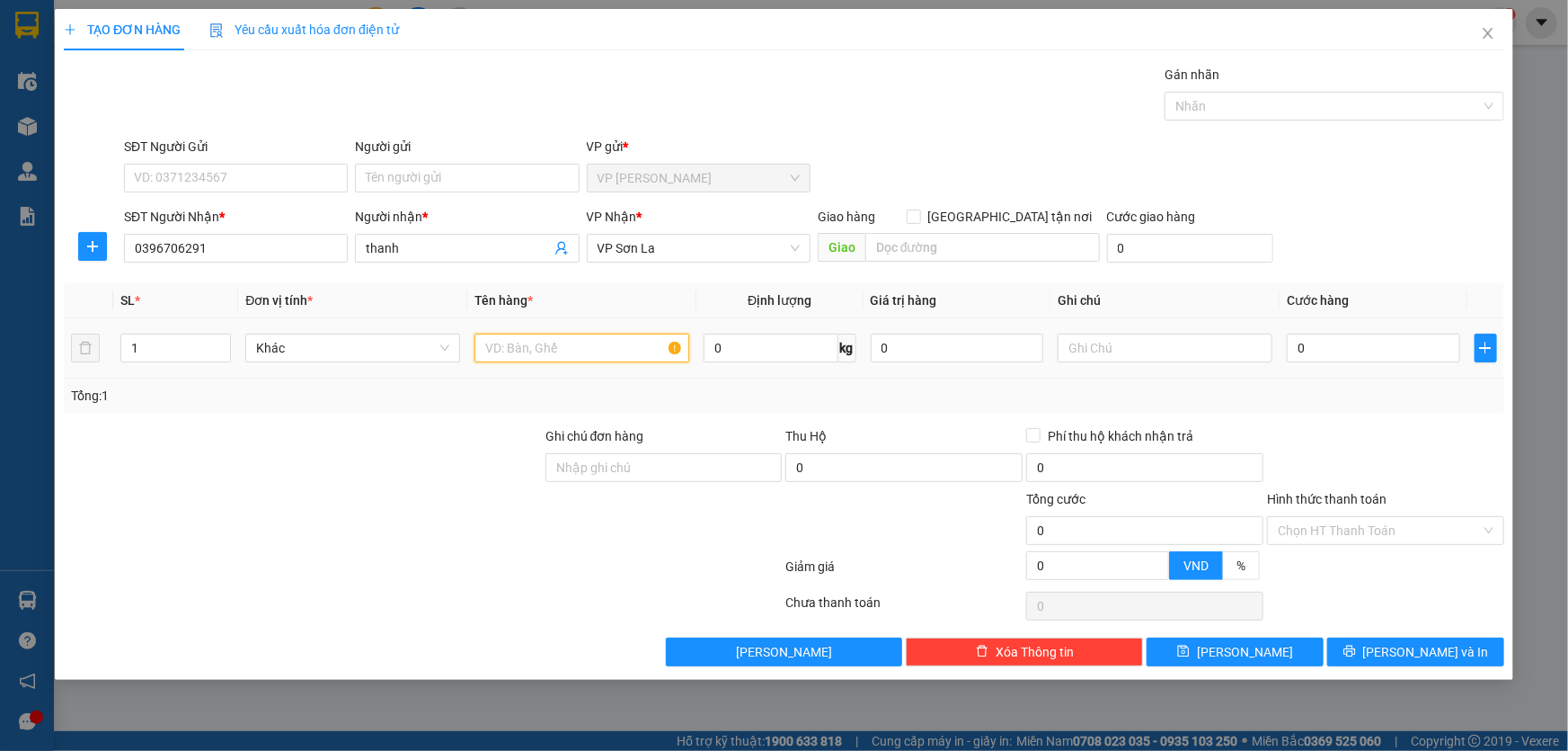
click at [562, 350] on input "text" at bounding box center [582, 347] width 215 height 29
type input "kieenj"
click at [1377, 345] on input "0" at bounding box center [1373, 347] width 173 height 29
type input "5"
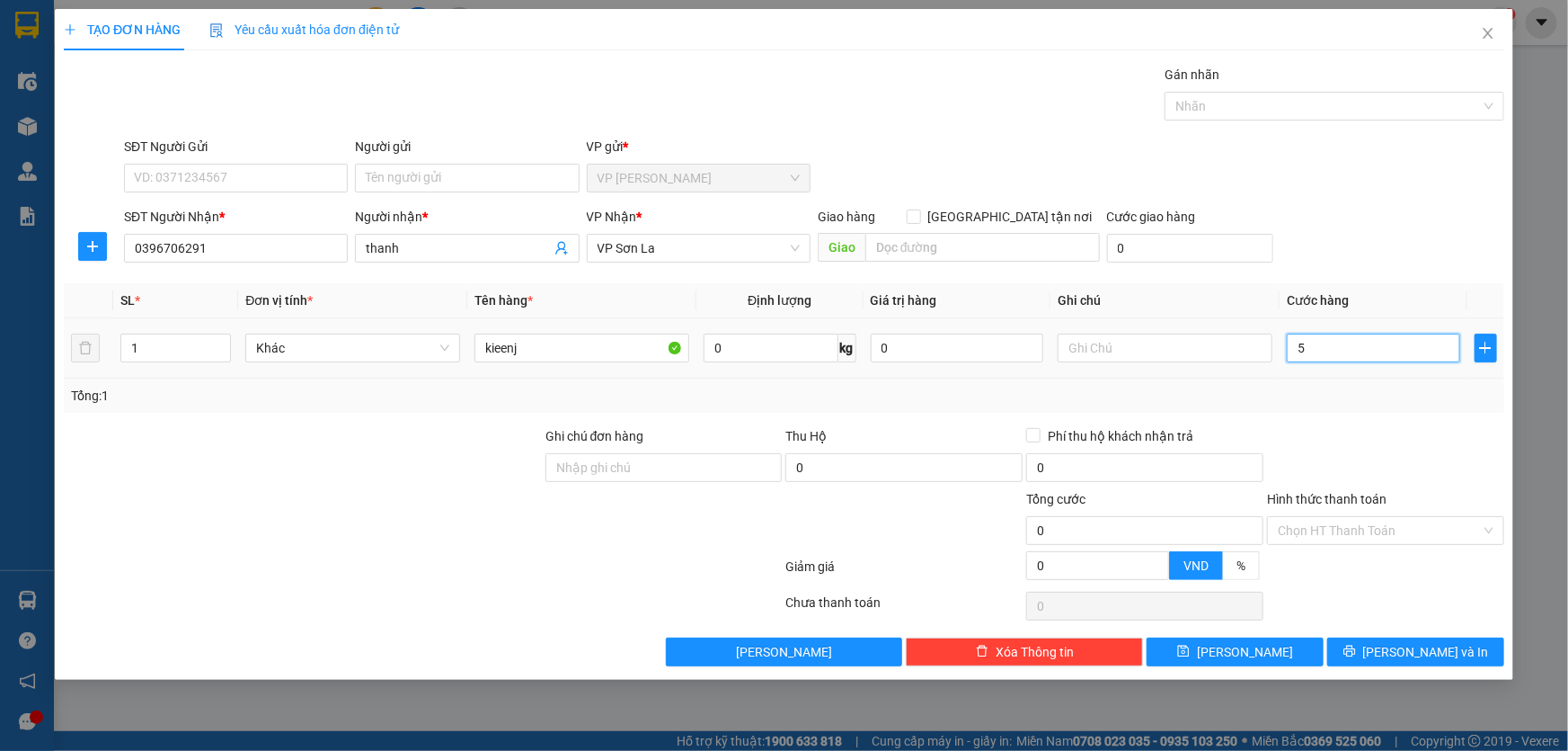
type input "5"
type input "50"
type input "50.000"
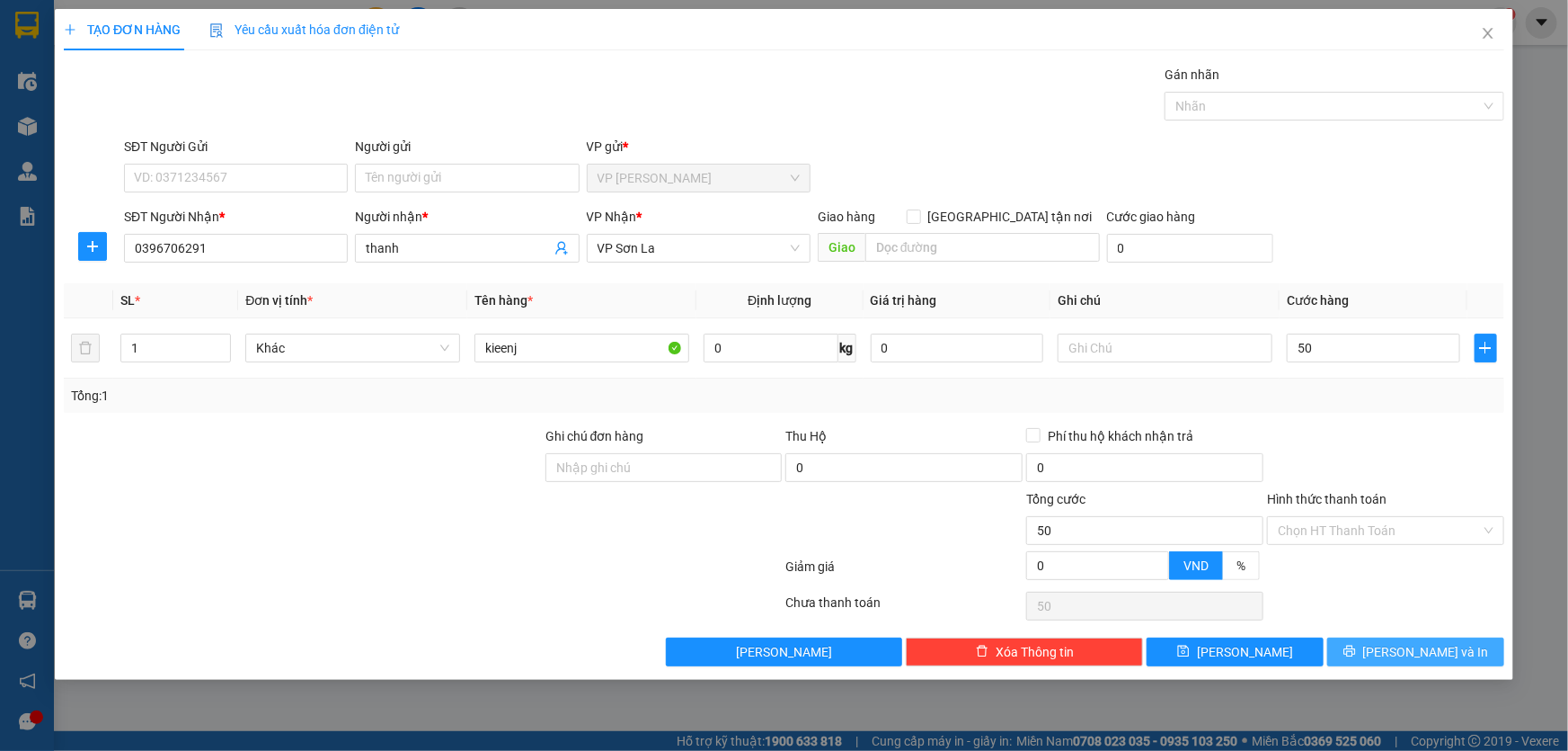
type input "50.000"
click at [1368, 652] on button "[PERSON_NAME] và In" at bounding box center [1416, 652] width 177 height 29
